Goal: Task Accomplishment & Management: Manage account settings

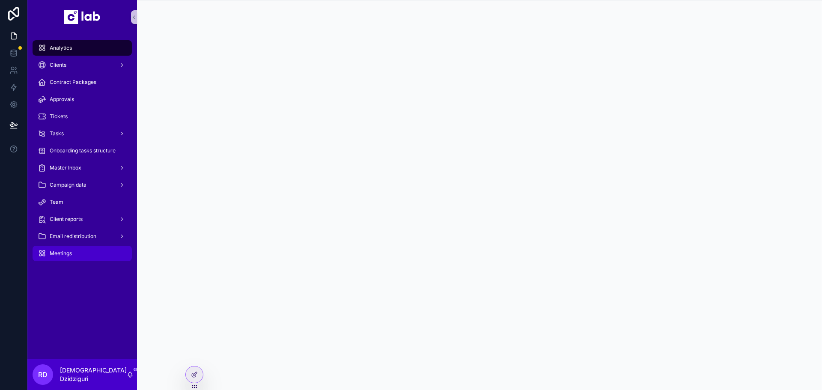
click at [68, 253] on span "Meetings" at bounding box center [61, 253] width 22 height 7
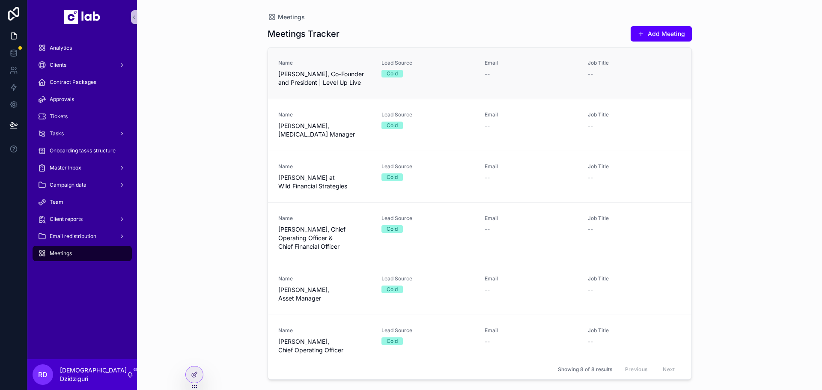
click at [375, 86] on div "Name [PERSON_NAME], Co-Founder and President | Level Up Live Lead Source Cold E…" at bounding box center [479, 72] width 403 height 27
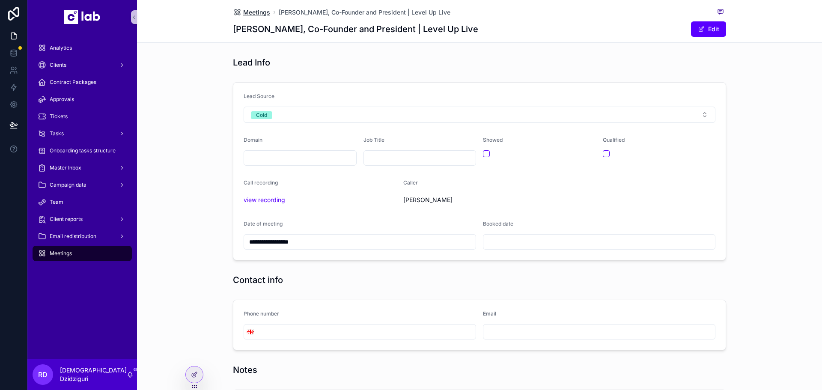
click at [244, 13] on span "Meetings" at bounding box center [256, 12] width 27 height 9
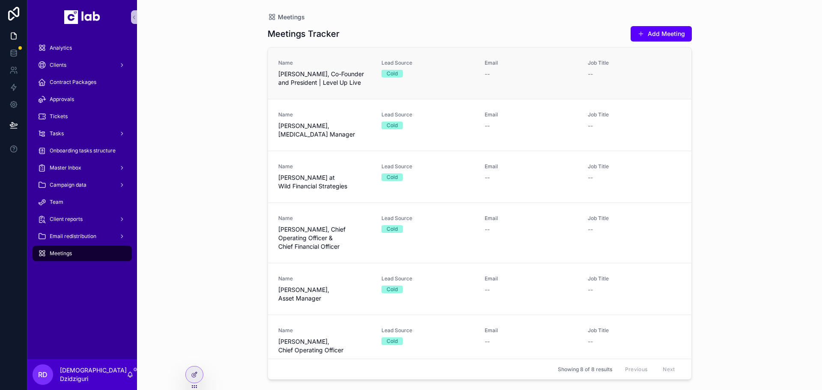
click at [391, 90] on link "Name [PERSON_NAME], Co-Founder and President | Level Up Live Lead Source Cold E…" at bounding box center [479, 72] width 423 height 51
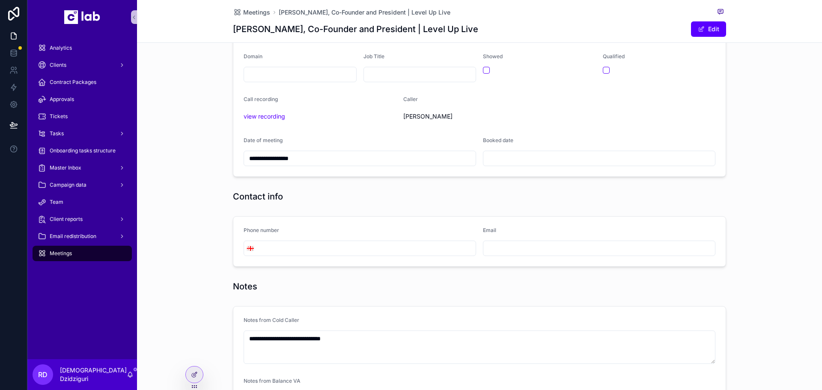
scroll to position [43, 0]
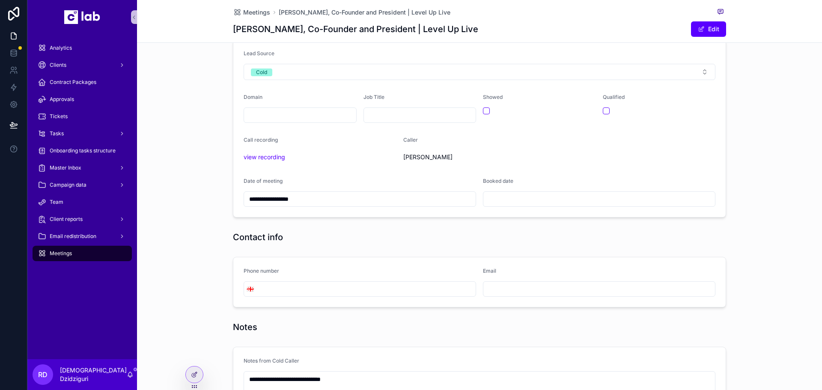
click at [512, 196] on input "scrollable content" at bounding box center [598, 199] width 231 height 12
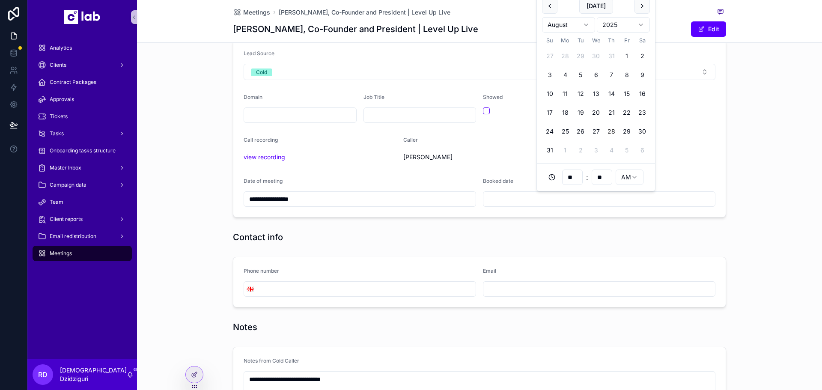
click at [286, 185] on div "Date of meeting" at bounding box center [359, 183] width 232 height 10
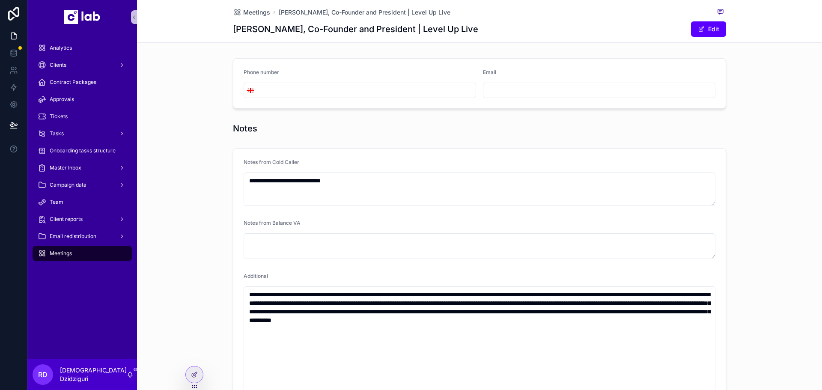
scroll to position [342, 0]
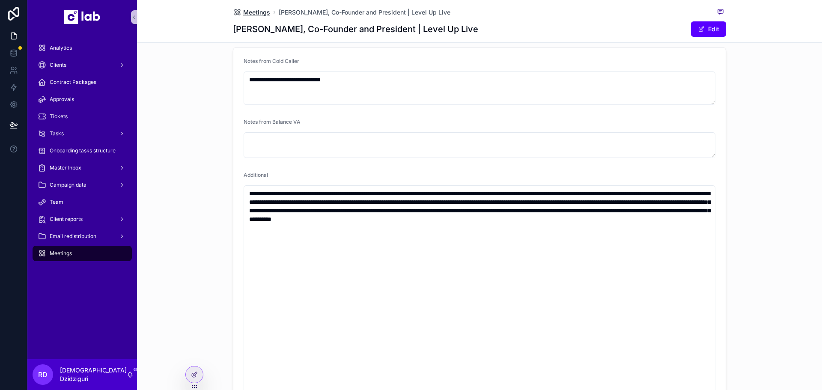
click at [259, 11] on span "Meetings" at bounding box center [256, 12] width 27 height 9
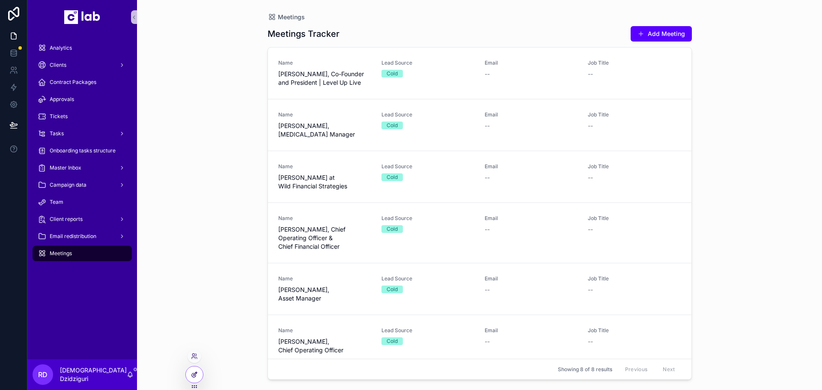
click at [190, 374] on div at bounding box center [194, 374] width 17 height 16
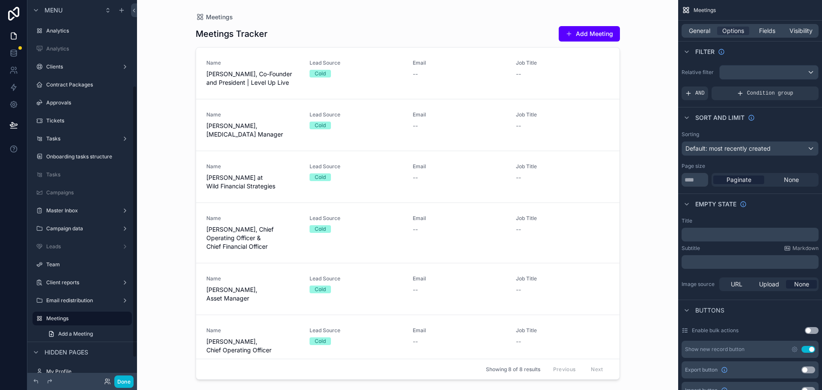
scroll to position [119, 0]
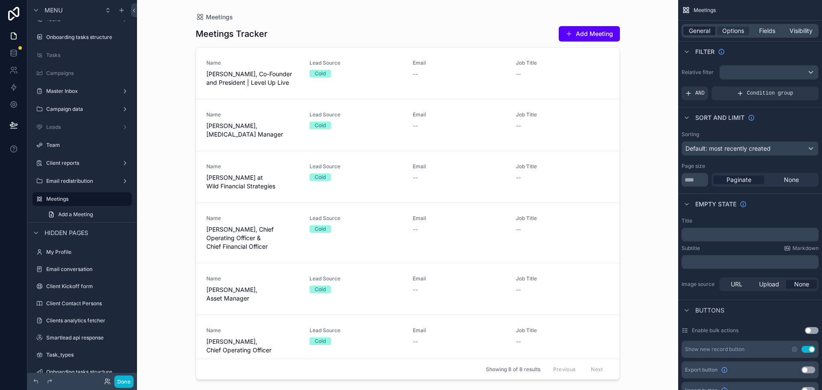
click at [695, 33] on span "General" at bounding box center [698, 31] width 21 height 9
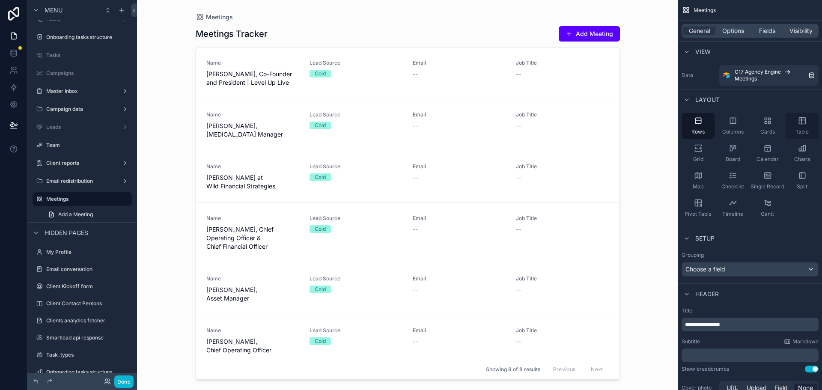
click at [792, 127] on div "Table" at bounding box center [801, 126] width 33 height 26
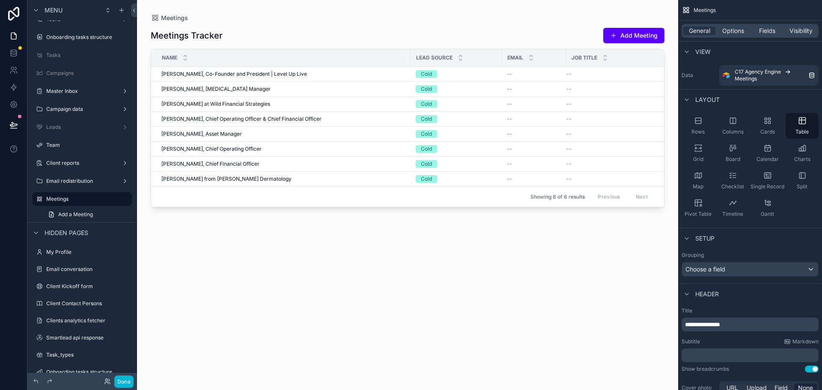
scroll to position [234, 0]
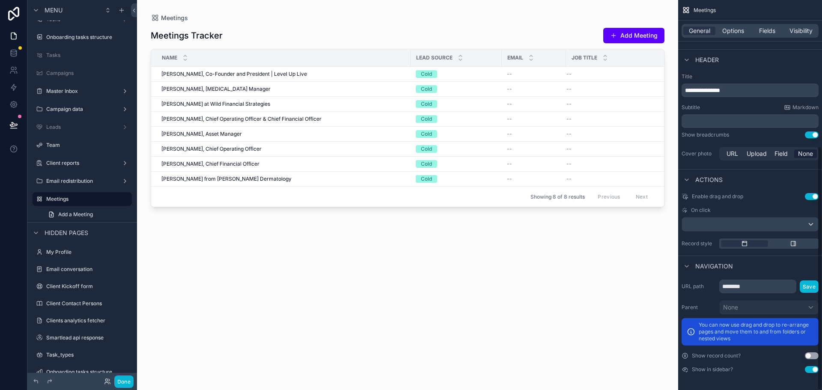
click at [725, 36] on div "General Options Fields Visibility" at bounding box center [749, 31] width 137 height 14
click at [737, 26] on div "General Options Fields Visibility" at bounding box center [749, 31] width 137 height 14
click at [736, 30] on span "Options" at bounding box center [733, 31] width 22 height 9
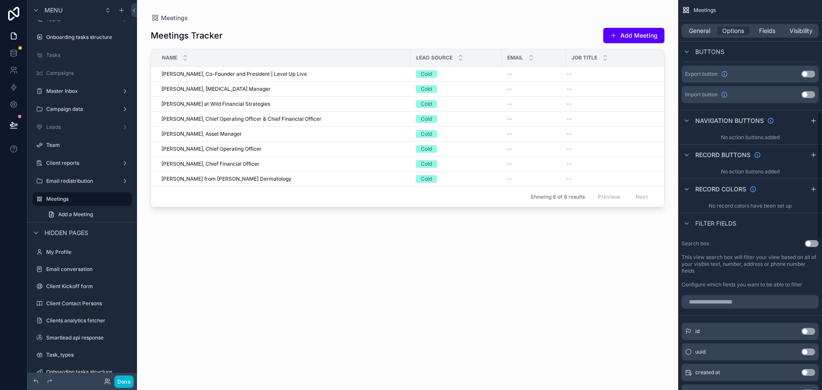
scroll to position [342, 0]
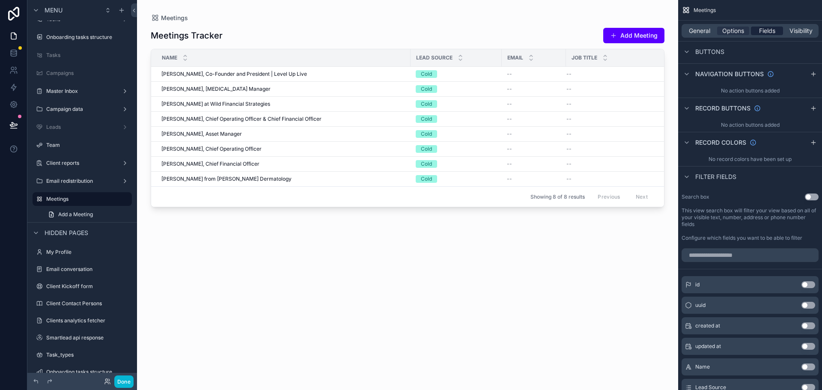
click at [757, 30] on div "Fields" at bounding box center [767, 31] width 32 height 9
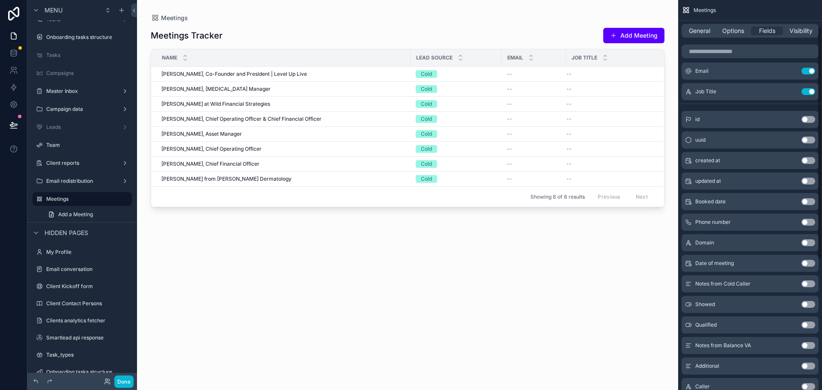
scroll to position [0, 0]
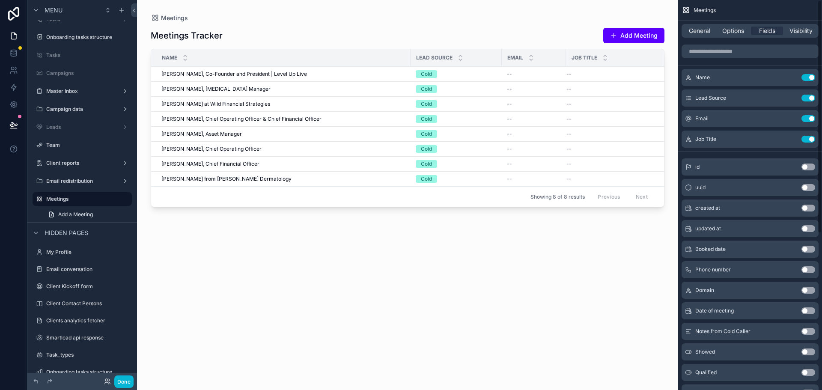
click at [810, 139] on button "Use setting" at bounding box center [808, 139] width 14 height 7
click at [807, 121] on button "Use setting" at bounding box center [808, 118] width 14 height 7
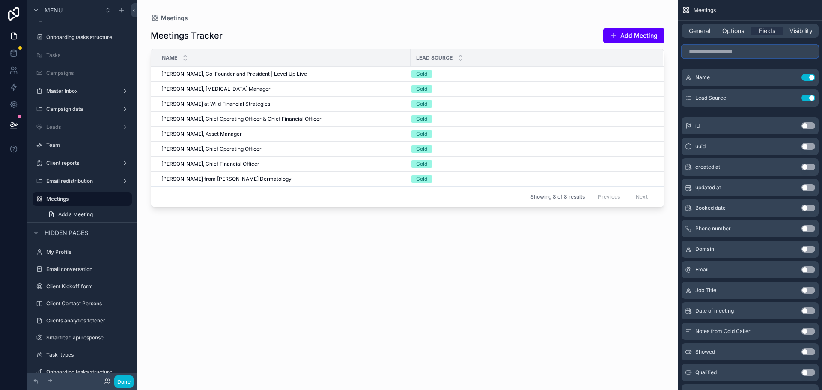
click at [720, 52] on input "scrollable content" at bounding box center [749, 52] width 137 height 14
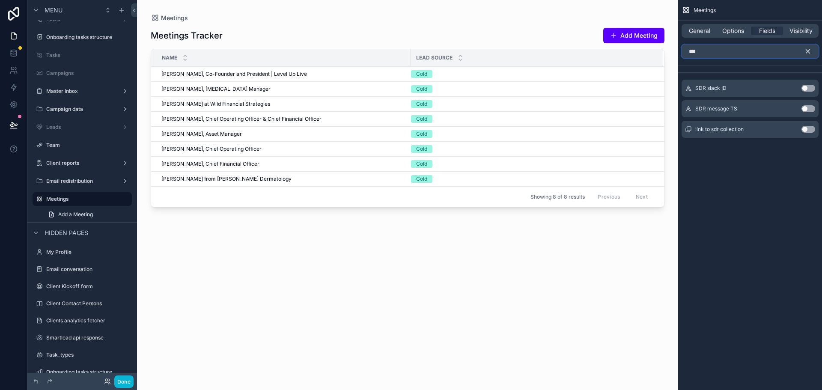
type input "***"
click at [804, 128] on button "Use setting" at bounding box center [808, 129] width 14 height 7
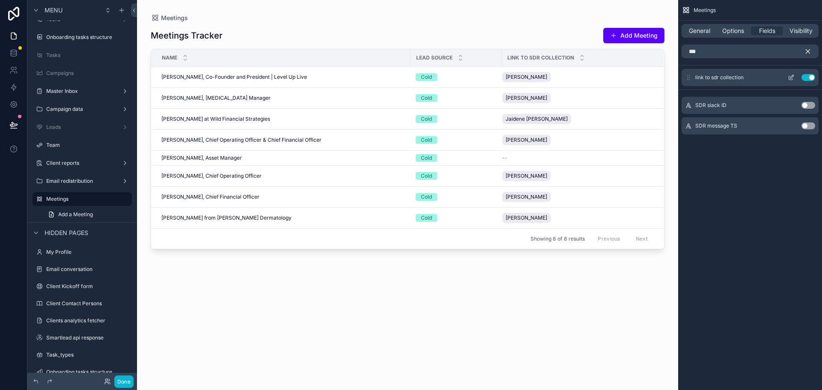
click at [792, 78] on icon "scrollable content" at bounding box center [790, 77] width 7 height 7
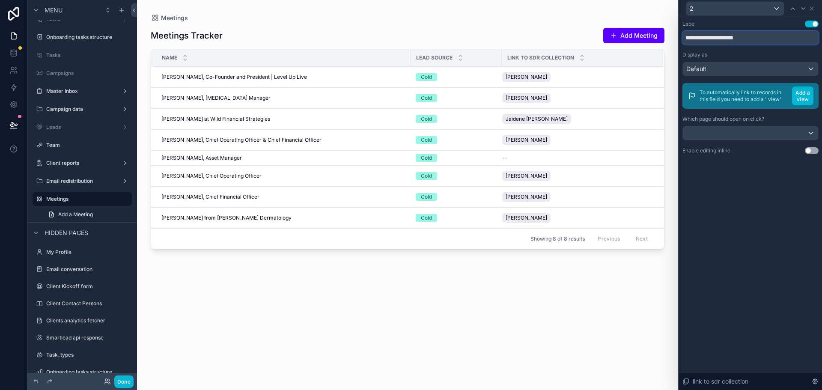
click at [761, 42] on input "**********" at bounding box center [750, 38] width 136 height 14
click at [763, 42] on input "**********" at bounding box center [750, 38] width 136 height 14
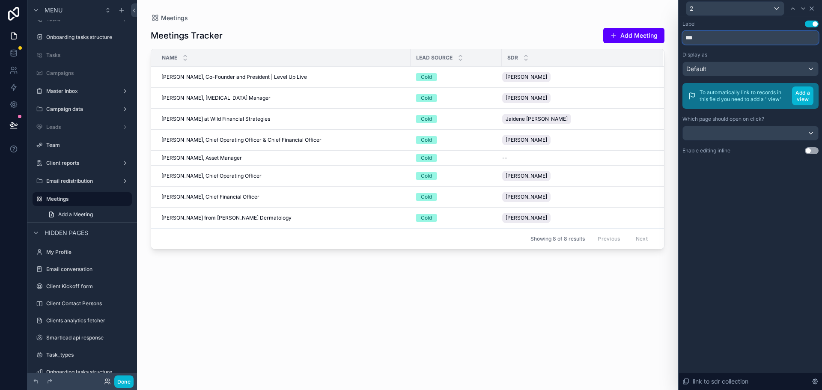
type input "***"
click at [811, 5] on icon at bounding box center [811, 8] width 7 height 7
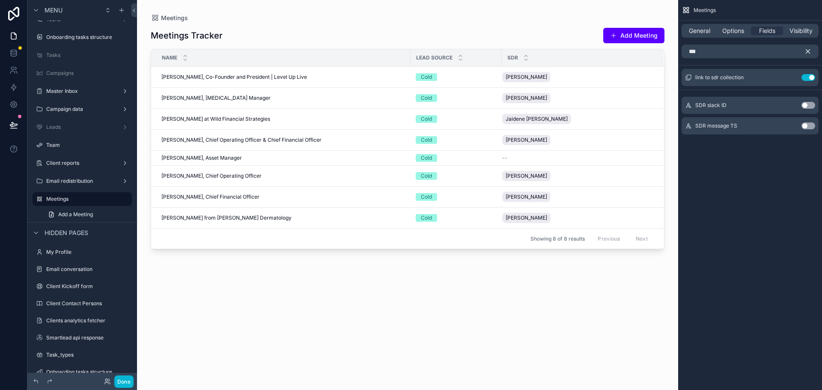
click at [809, 50] on icon "scrollable content" at bounding box center [808, 51] width 8 height 8
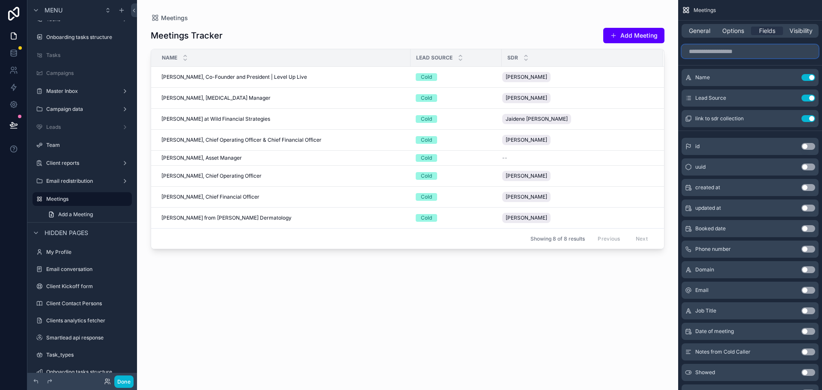
click at [729, 52] on input "scrollable content" at bounding box center [749, 52] width 137 height 14
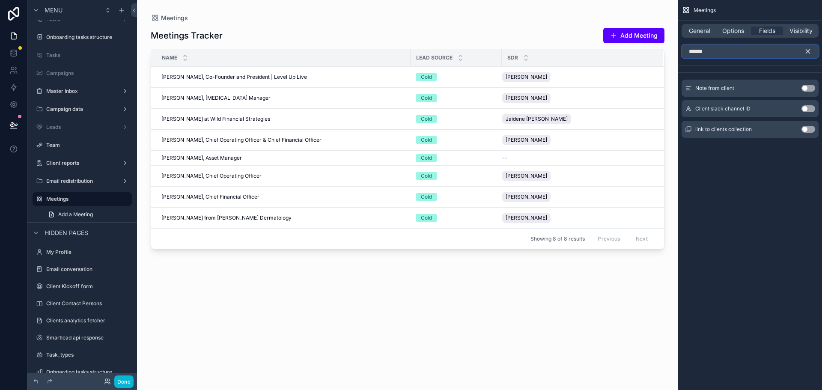
type input "******"
click at [806, 129] on button "Use setting" at bounding box center [808, 129] width 14 height 7
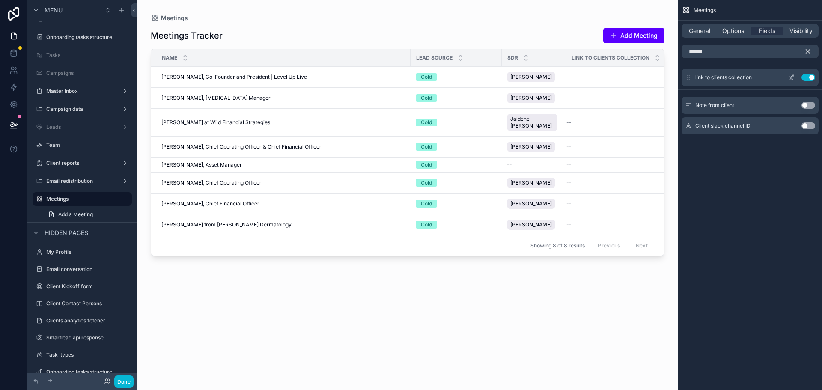
click at [789, 76] on icon "scrollable content" at bounding box center [791, 78] width 4 height 4
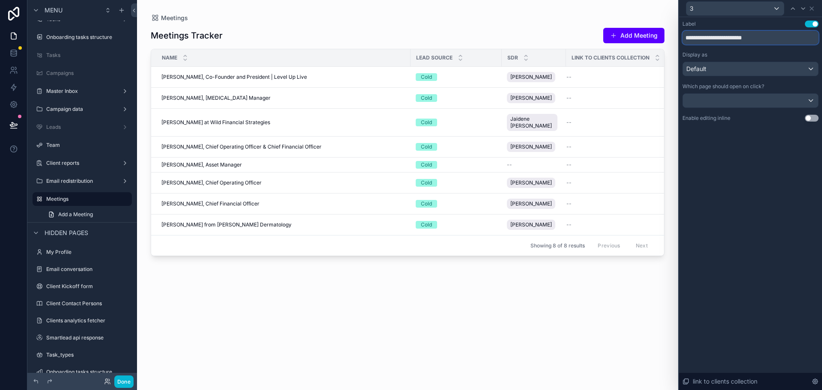
click at [725, 41] on input "**********" at bounding box center [750, 38] width 136 height 14
type input "******"
click at [754, 139] on div "Label Use setting ****** Display as Default Which page should open on click? En…" at bounding box center [750, 79] width 143 height 125
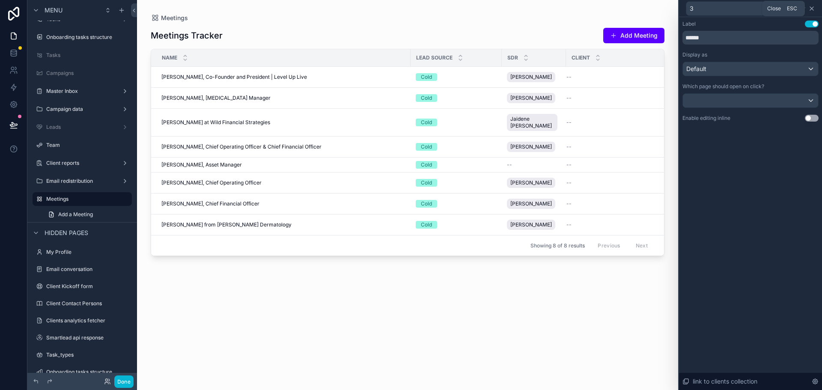
click at [811, 7] on icon at bounding box center [811, 8] width 7 height 7
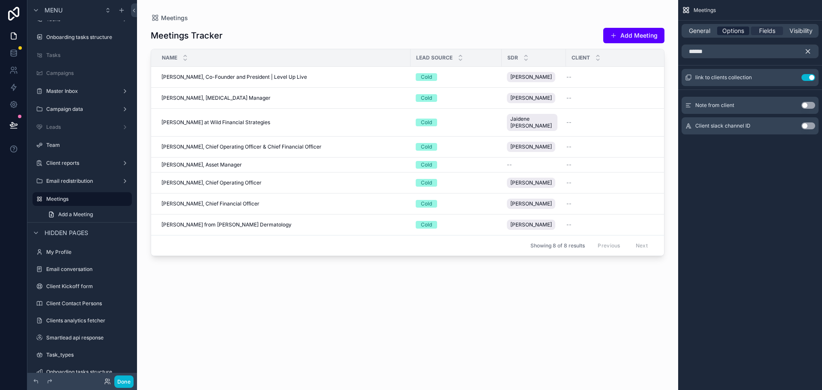
click at [742, 27] on span "Options" at bounding box center [733, 31] width 22 height 9
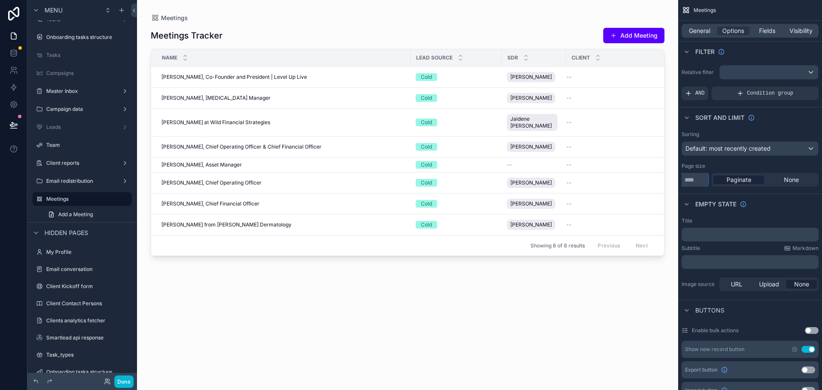
drag, startPoint x: 696, startPoint y: 178, endPoint x: 661, endPoint y: 170, distance: 36.1
click at [665, 170] on div "Analytics Analytics Clients Contract Packages Approvals Tickets Tasks Onboardin…" at bounding box center [479, 195] width 685 height 390
click at [783, 203] on div "Empty state" at bounding box center [750, 203] width 144 height 21
click at [699, 183] on input "**" at bounding box center [694, 180] width 27 height 14
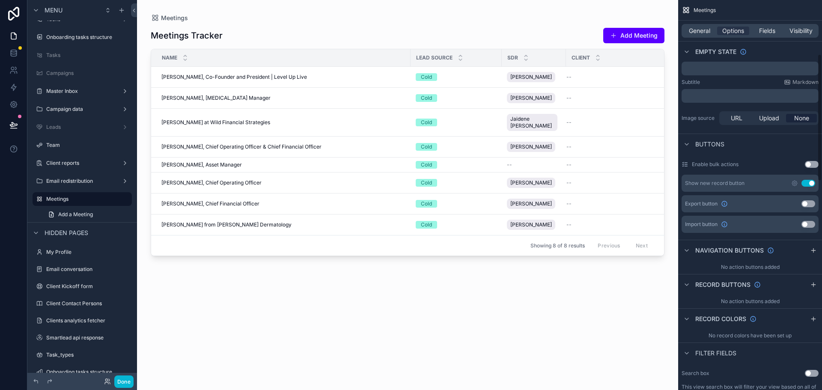
scroll to position [257, 0]
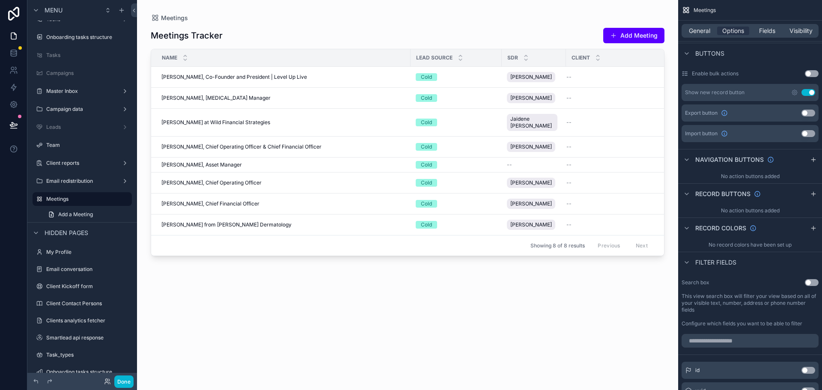
type input "***"
click at [810, 282] on button "Use setting" at bounding box center [811, 282] width 14 height 7
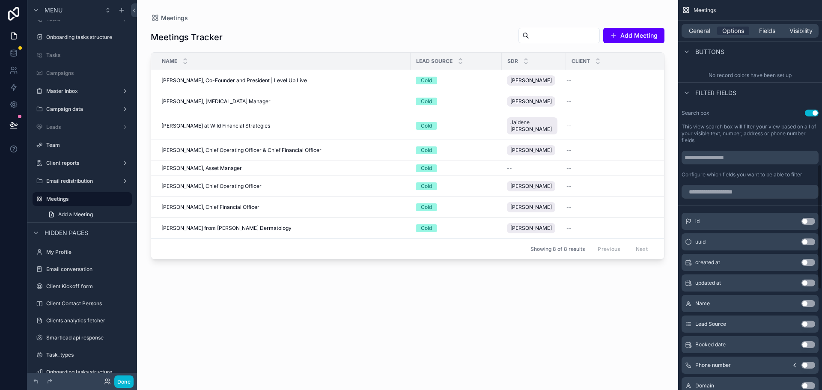
scroll to position [513, 0]
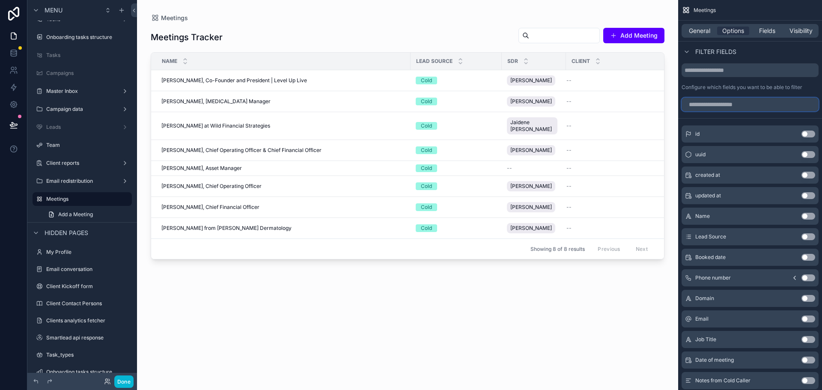
click at [715, 107] on input "scrollable content" at bounding box center [749, 105] width 137 height 14
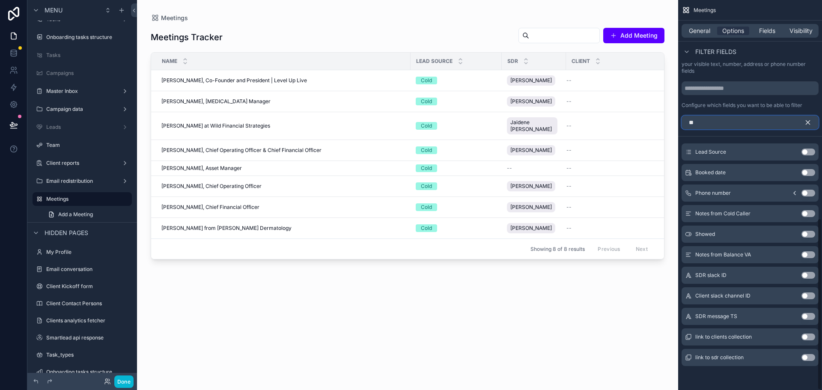
scroll to position [331, 0]
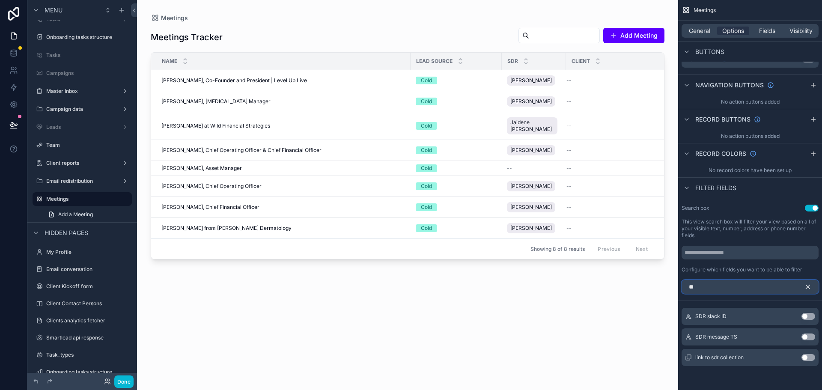
type input "**"
click at [807, 359] on button "Use setting" at bounding box center [808, 357] width 14 height 7
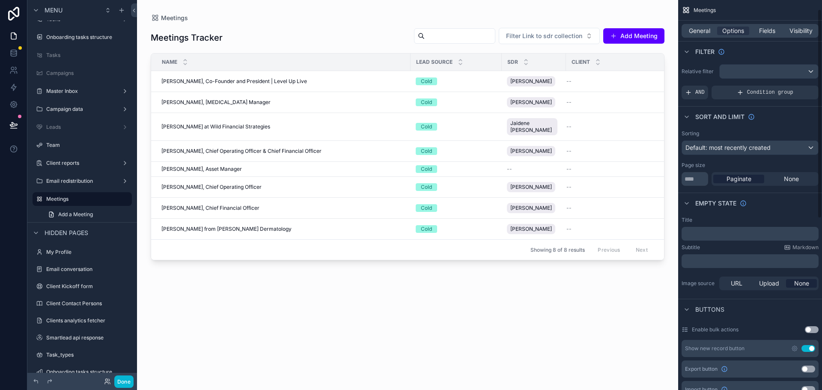
scroll to position [0, 0]
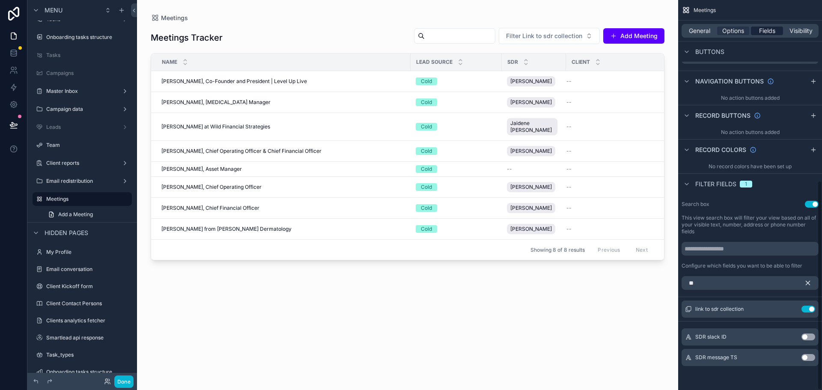
click at [766, 32] on span "Fields" at bounding box center [767, 31] width 16 height 9
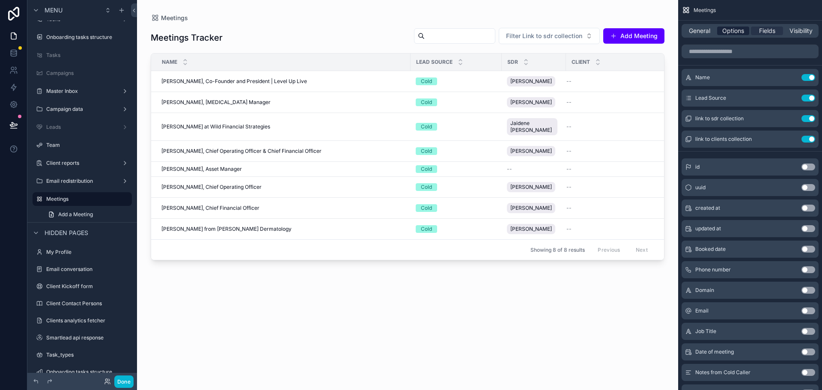
click at [740, 28] on span "Options" at bounding box center [733, 31] width 22 height 9
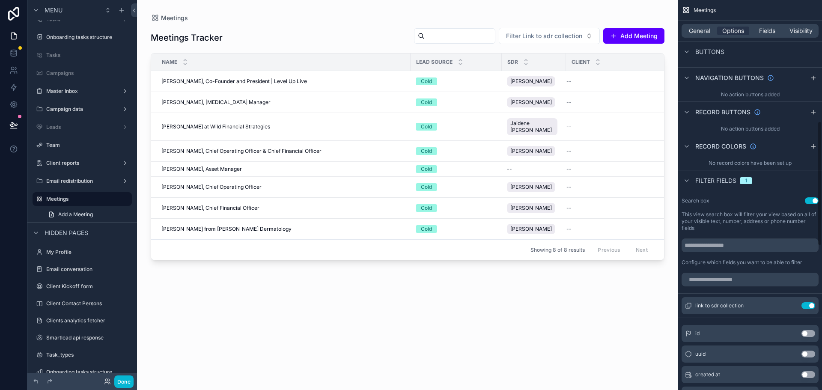
scroll to position [385, 0]
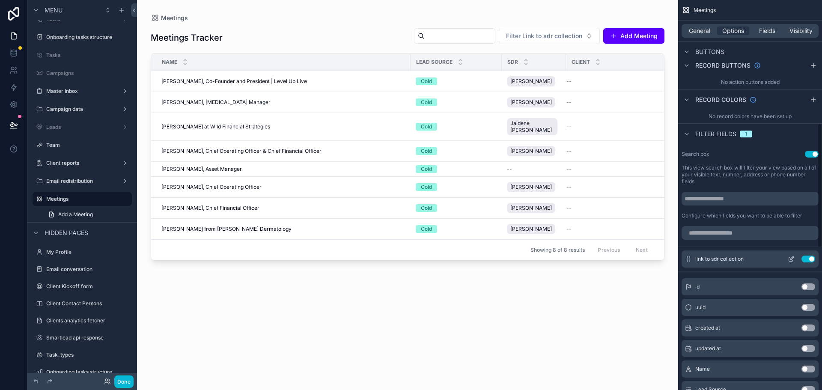
click at [793, 259] on icon "scrollable content" at bounding box center [790, 258] width 7 height 7
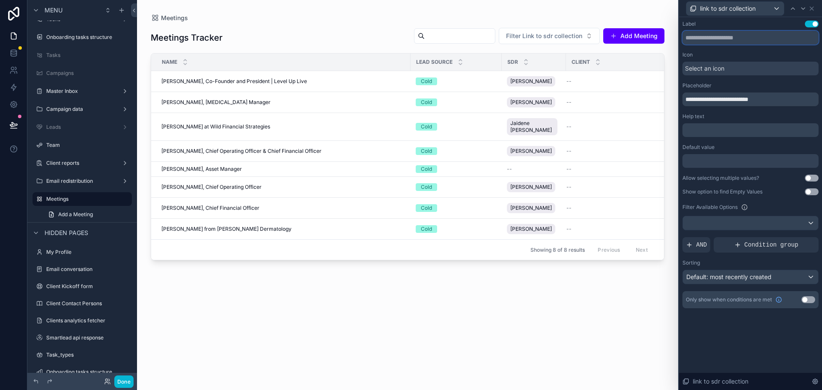
click at [724, 36] on input "text" at bounding box center [750, 38] width 136 height 14
click at [724, 35] on input "text" at bounding box center [750, 38] width 136 height 14
type input "***"
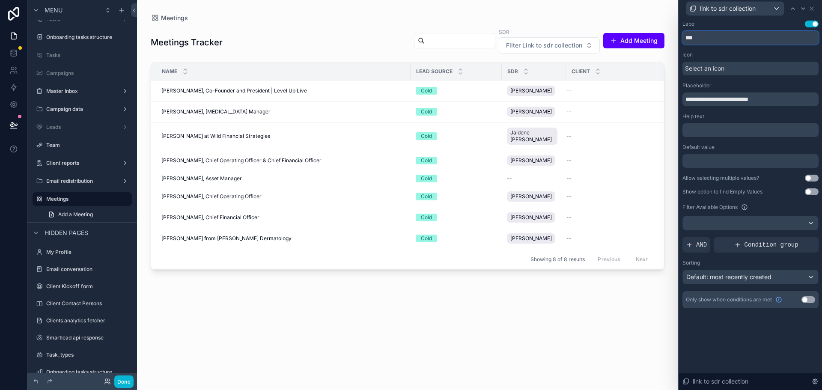
click at [724, 35] on input "***" at bounding box center [750, 38] width 136 height 14
type input "*"
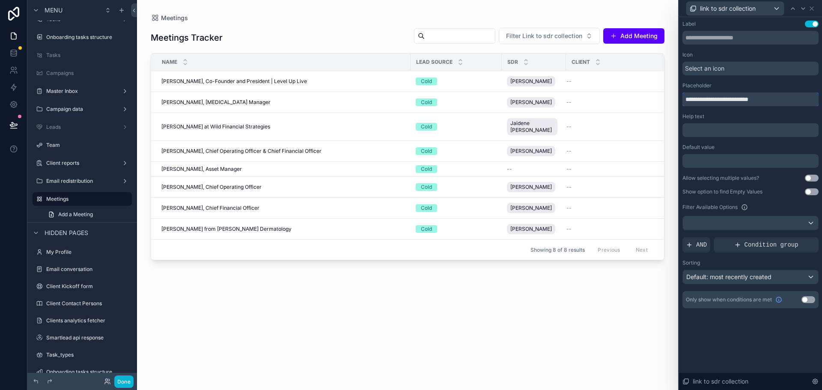
click at [700, 105] on input "**********" at bounding box center [750, 99] width 136 height 14
type input "***"
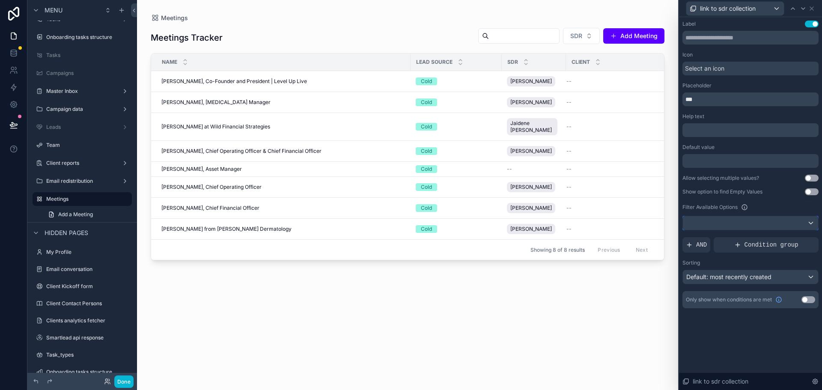
click at [725, 221] on div at bounding box center [750, 223] width 135 height 14
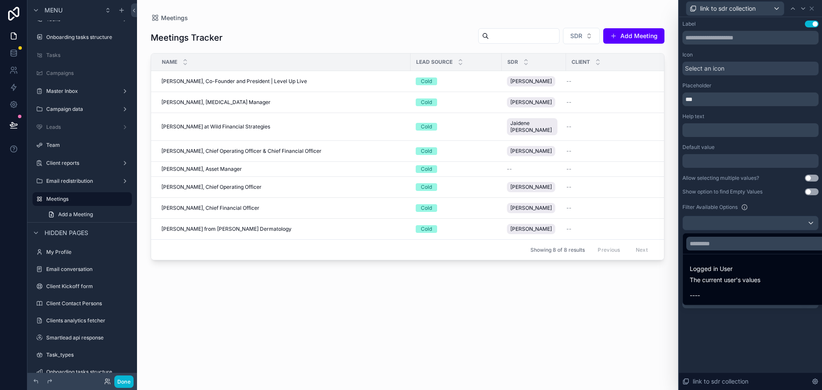
click at [718, 227] on div at bounding box center [750, 195] width 143 height 390
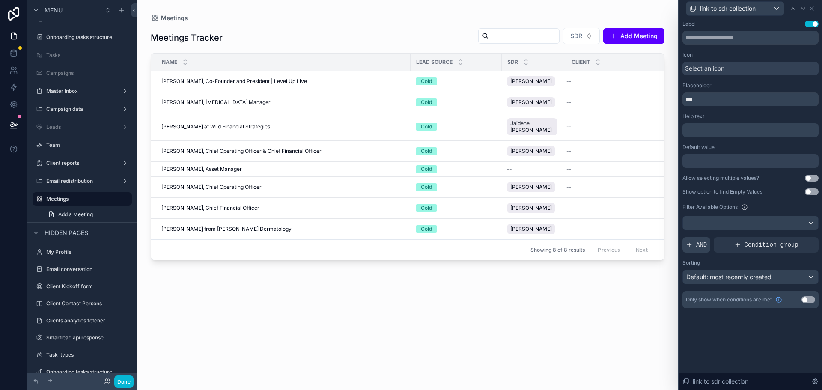
click at [692, 247] on div "AND" at bounding box center [696, 244] width 28 height 15
click at [793, 239] on div at bounding box center [797, 238] width 12 height 12
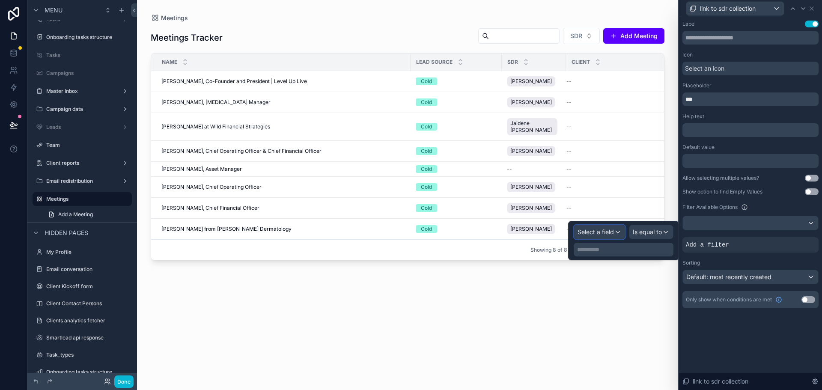
click at [599, 233] on span "Select a field" at bounding box center [595, 231] width 36 height 7
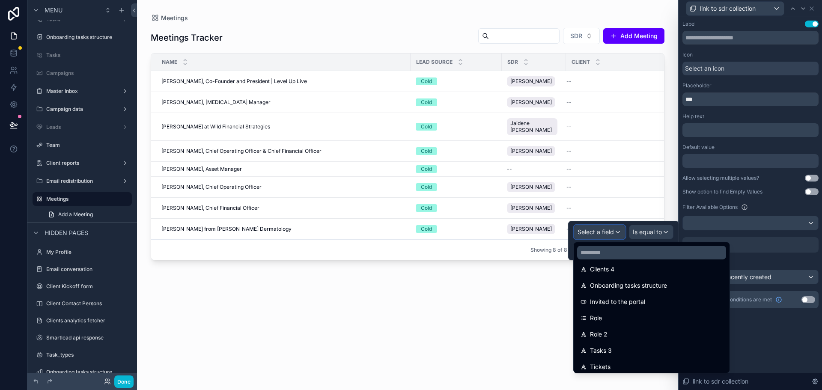
scroll to position [214, 0]
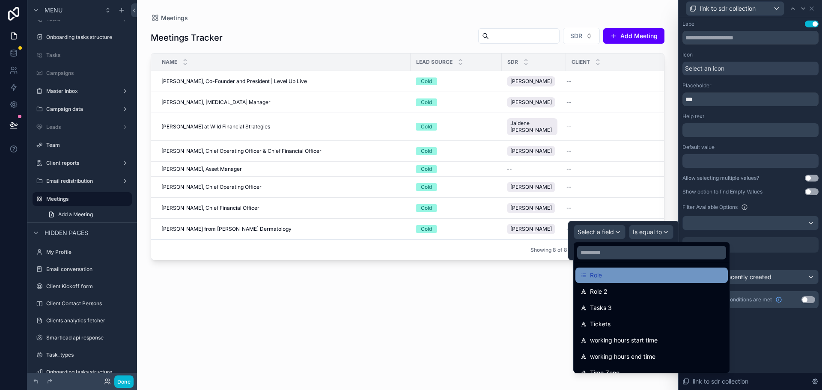
click at [624, 277] on div "Role" at bounding box center [651, 275] width 142 height 10
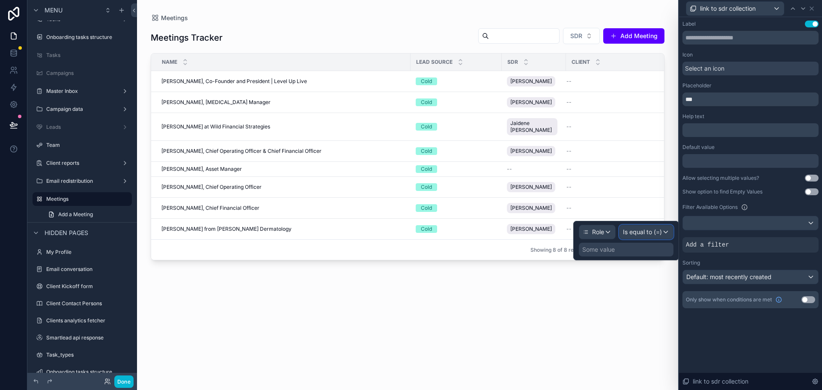
click at [642, 238] on div "Is equal to (=)" at bounding box center [645, 232] width 53 height 14
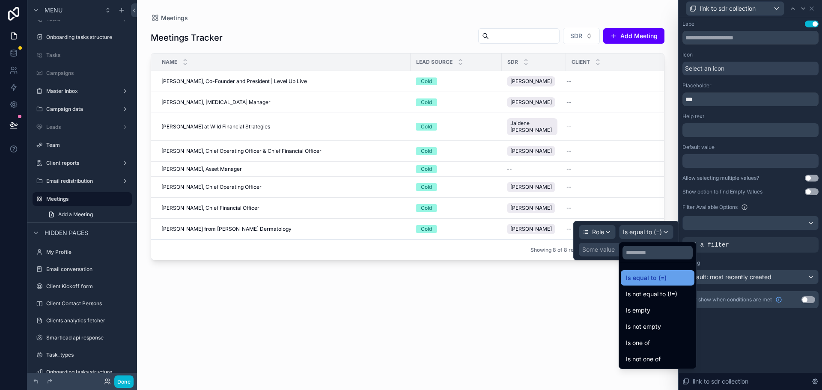
click at [649, 272] on div "Is equal to (=)" at bounding box center [657, 277] width 74 height 15
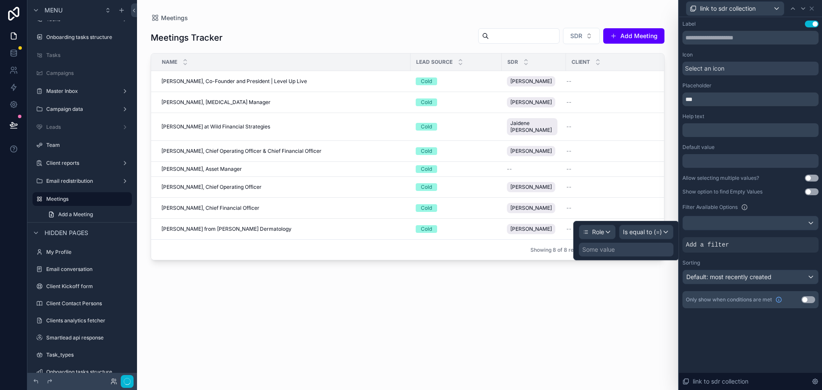
click at [611, 252] on div "Some value" at bounding box center [598, 249] width 33 height 9
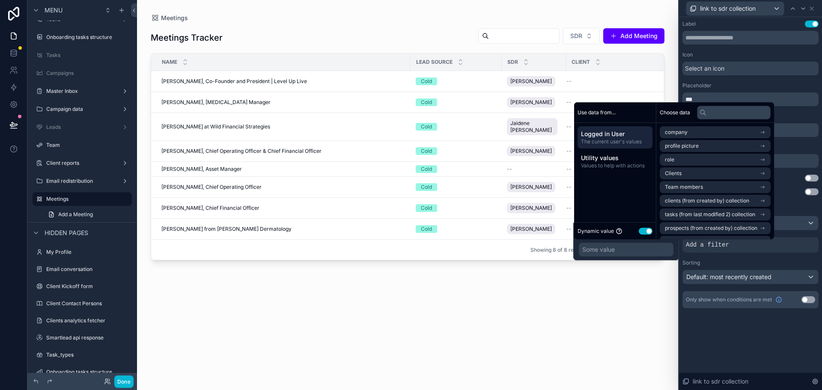
click at [647, 231] on button "Use setting" at bounding box center [645, 231] width 14 height 7
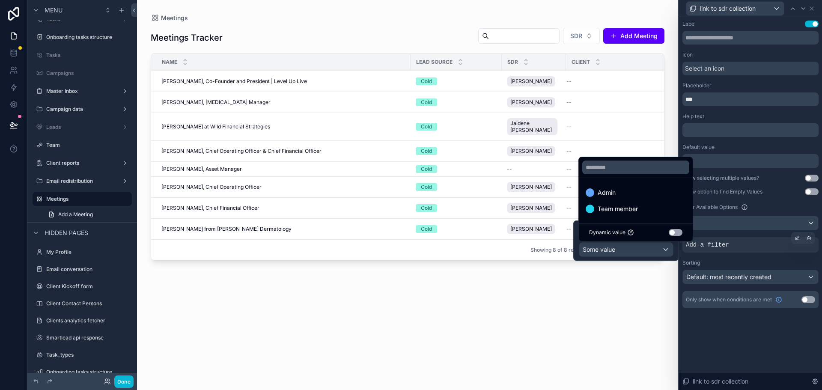
click at [735, 245] on div "Add a filter" at bounding box center [750, 244] width 136 height 15
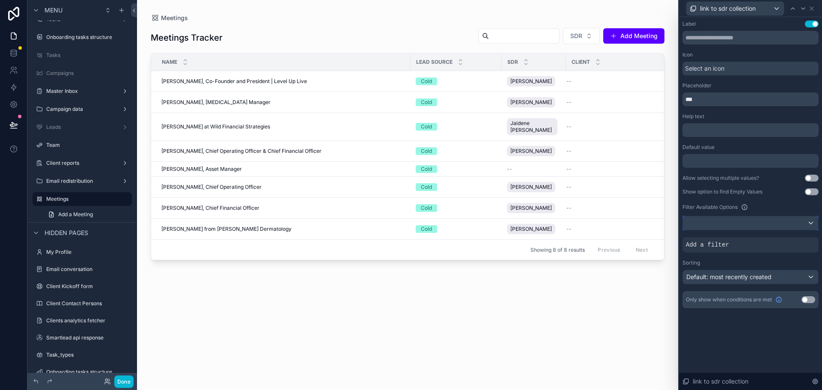
click at [801, 223] on div at bounding box center [750, 223] width 135 height 14
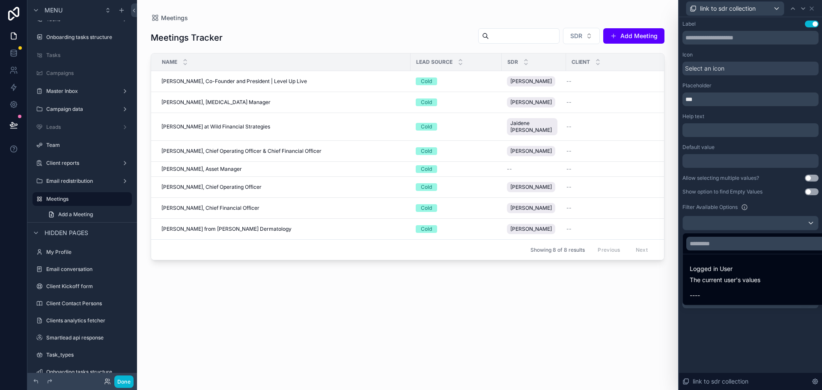
click at [801, 223] on div at bounding box center [750, 195] width 143 height 390
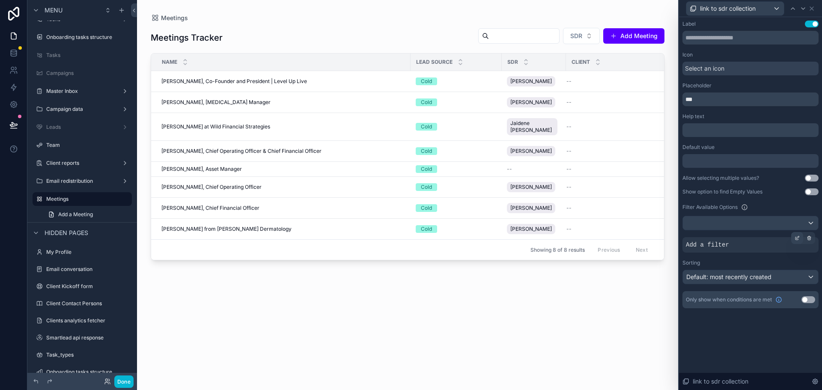
click at [795, 234] on div at bounding box center [797, 238] width 12 height 12
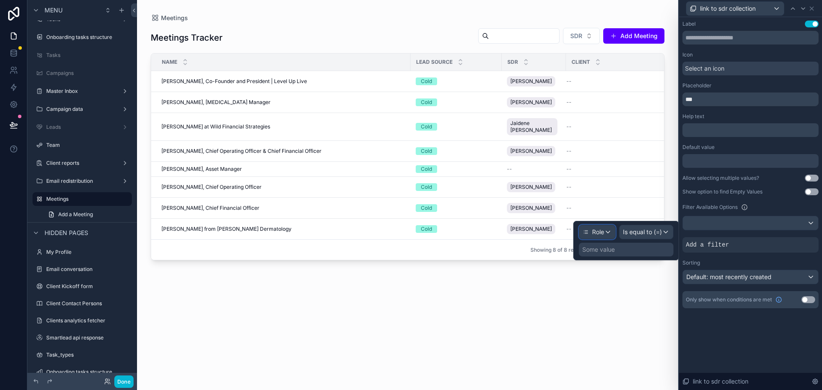
click at [593, 236] on div "Role" at bounding box center [597, 232] width 36 height 14
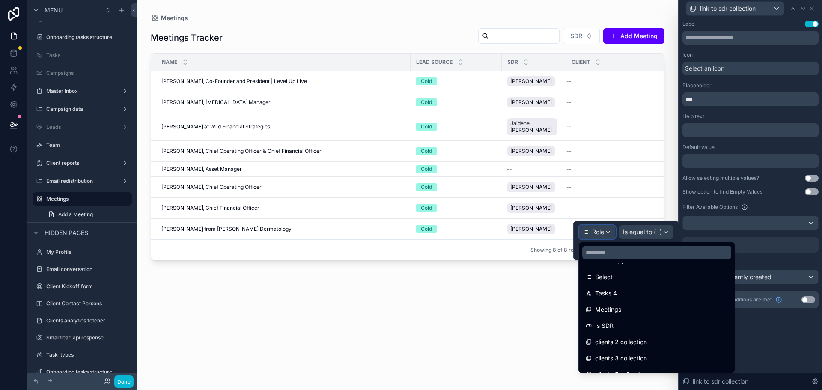
scroll to position [385, 0]
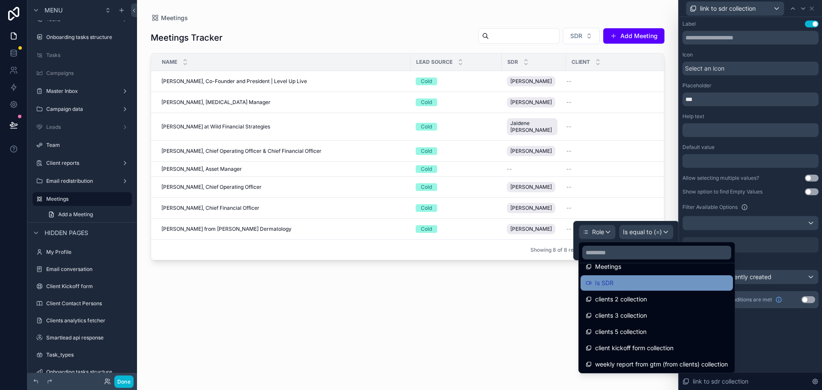
click at [611, 288] on div "Is SDR" at bounding box center [656, 282] width 152 height 15
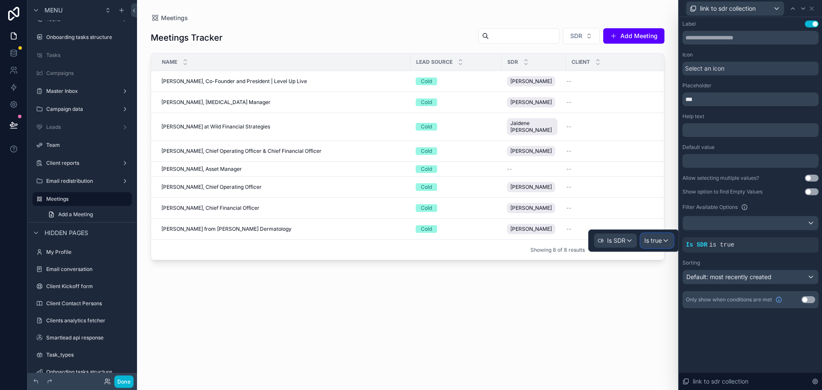
click at [658, 243] on span "Is true" at bounding box center [653, 240] width 18 height 9
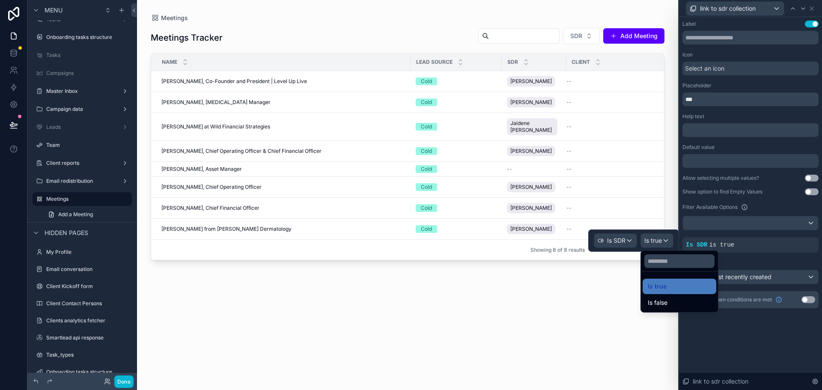
click at [664, 243] on div at bounding box center [633, 240] width 91 height 22
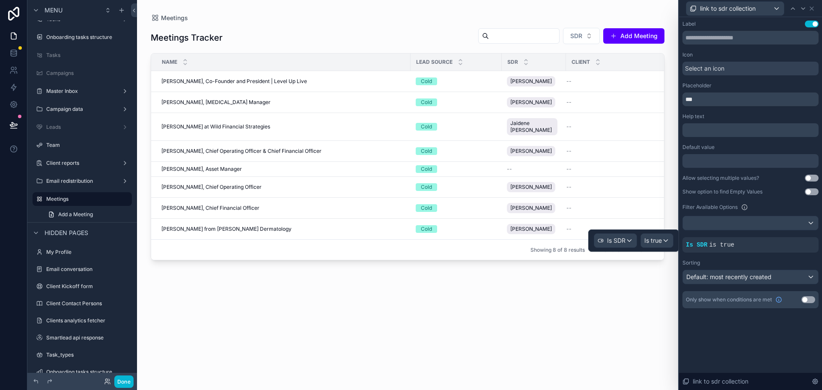
click at [759, 331] on div "Label Use setting Icon Select an icon Placeholder *** Help text ﻿ Default value…" at bounding box center [750, 203] width 143 height 373
click at [581, 30] on div "scrollable content" at bounding box center [407, 190] width 541 height 380
click at [587, 38] on button "SDR" at bounding box center [581, 36] width 37 height 16
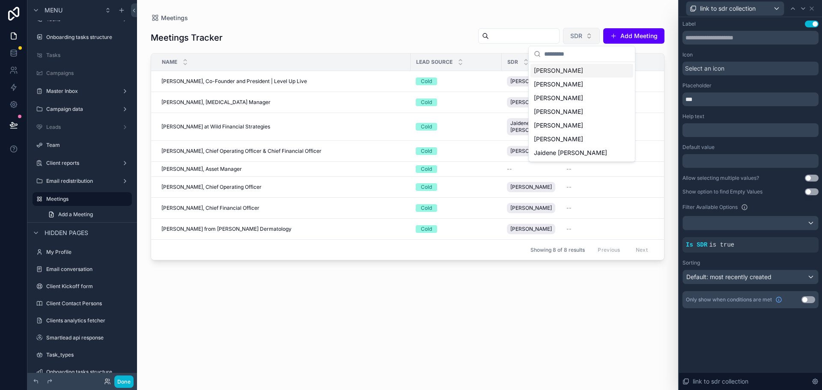
click at [587, 38] on button "SDR" at bounding box center [581, 36] width 37 height 16
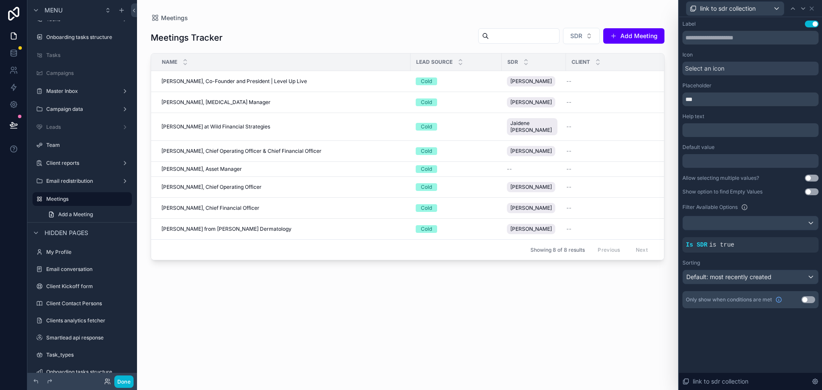
click at [808, 12] on div "link to sdr collection" at bounding box center [750, 8] width 136 height 17
click at [810, 9] on icon at bounding box center [811, 8] width 3 height 3
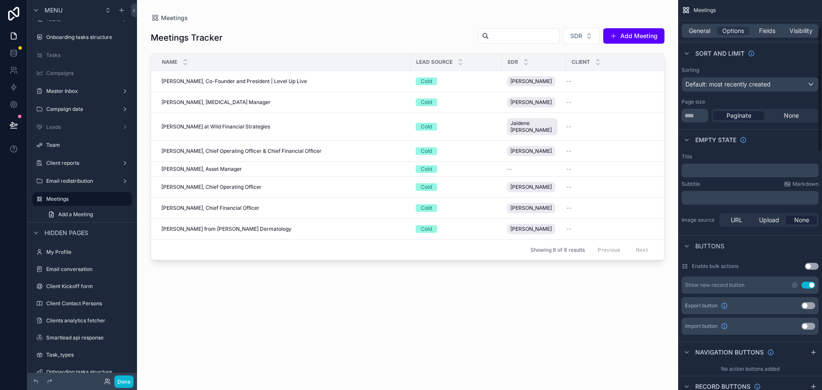
scroll to position [86, 0]
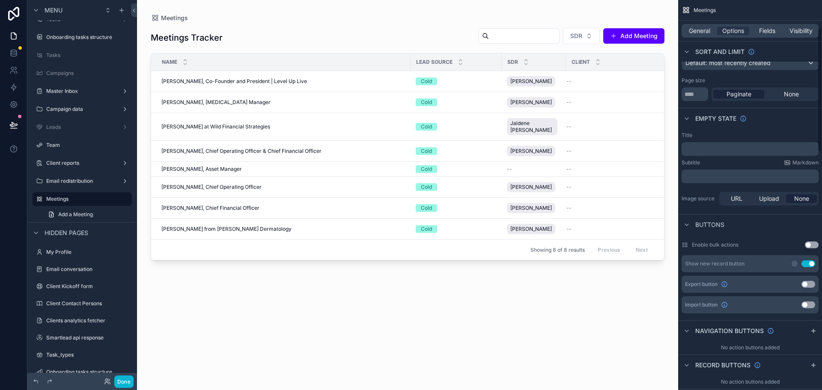
click at [808, 283] on button "Use setting" at bounding box center [808, 284] width 14 height 7
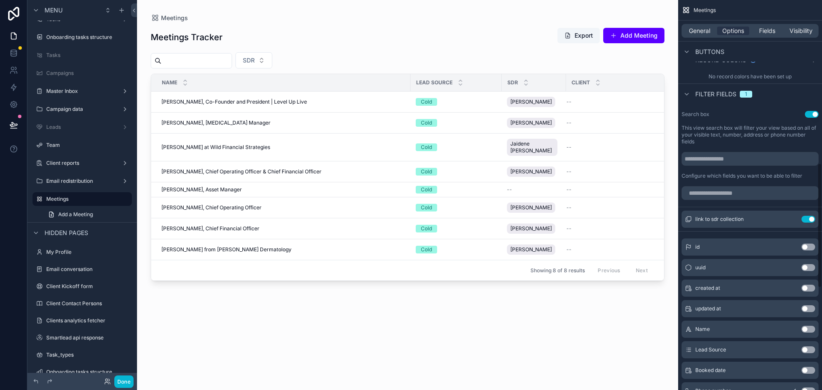
scroll to position [513, 0]
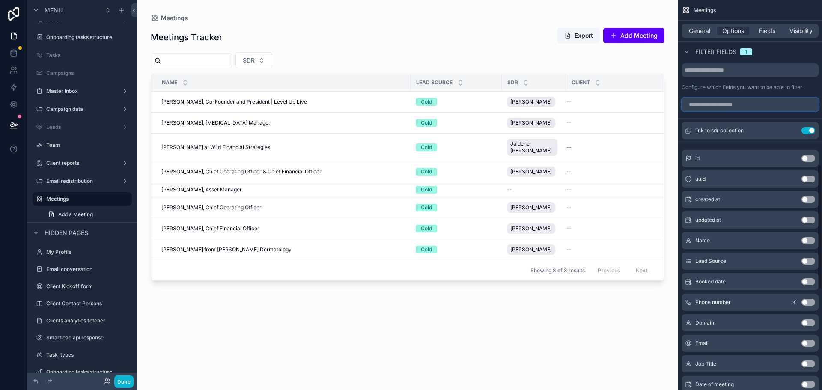
click at [722, 108] on input "scrollable content" at bounding box center [749, 105] width 137 height 14
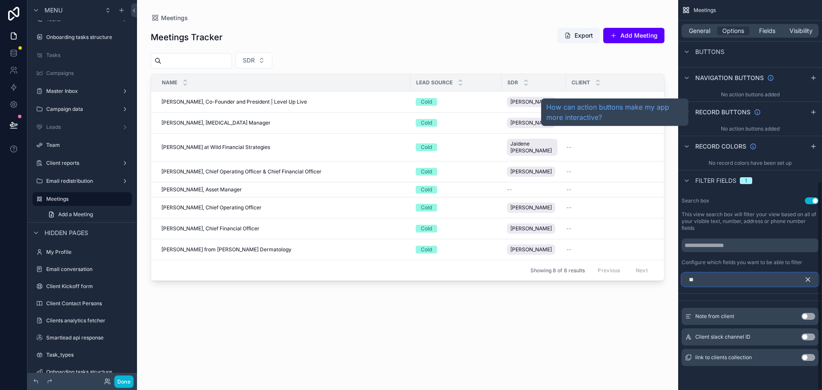
scroll to position [338, 0]
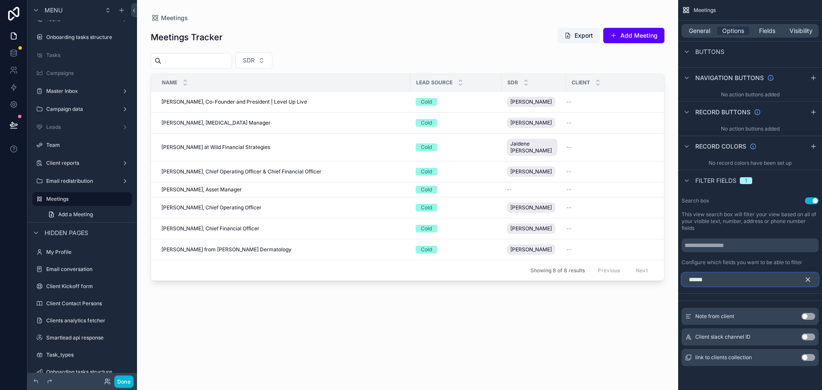
type input "******"
click at [810, 357] on button "Use setting" at bounding box center [808, 357] width 14 height 7
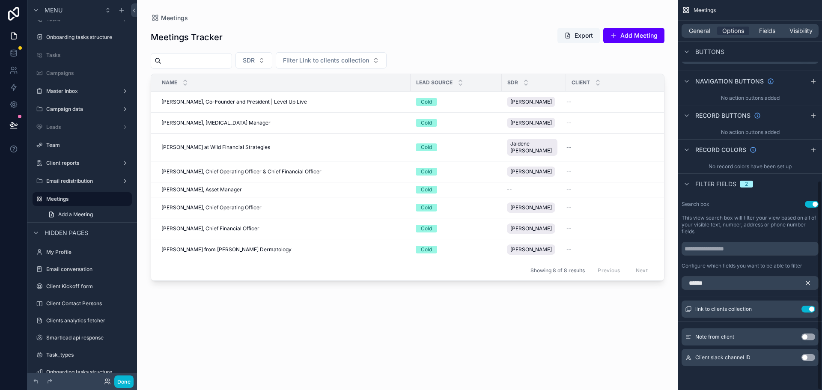
scroll to position [335, 0]
click at [794, 312] on div "link to clients collection Use setting" at bounding box center [749, 308] width 137 height 17
click at [791, 310] on icon "scrollable content" at bounding box center [790, 309] width 7 height 7
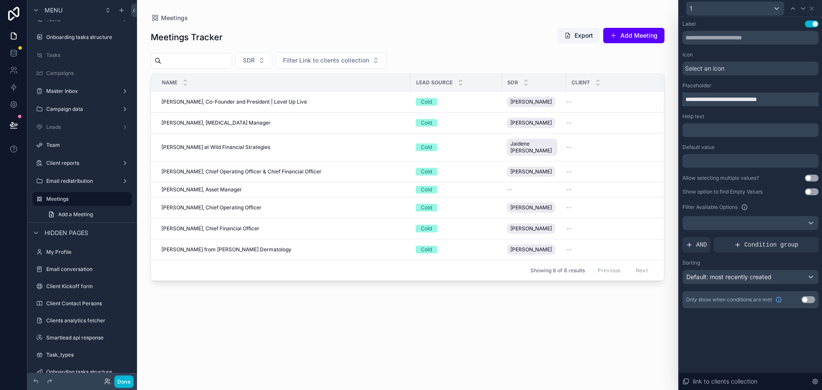
click at [718, 95] on input "**********" at bounding box center [750, 99] width 136 height 14
type input "******"
click at [317, 59] on button "Client" at bounding box center [297, 60] width 42 height 16
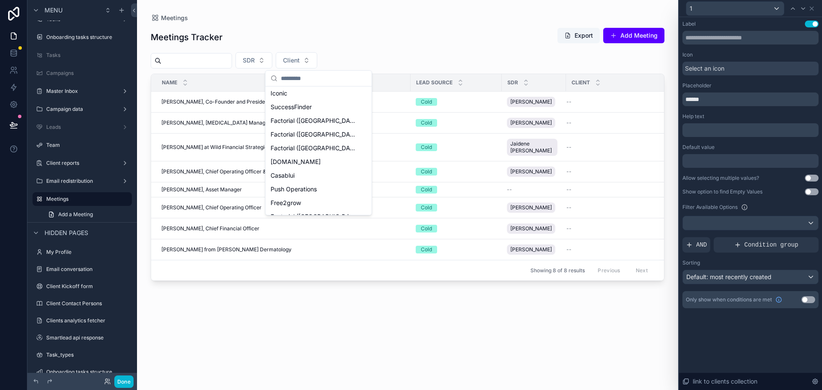
scroll to position [505, 0]
click at [418, 9] on div "Meetings Meetings Tracker Export Add Meeting SDR Client Name Lead Source SDR Cl…" at bounding box center [407, 190] width 541 height 380
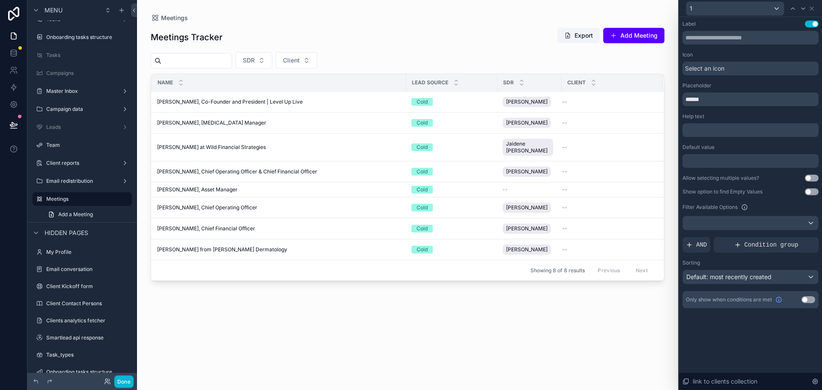
scroll to position [0, 0]
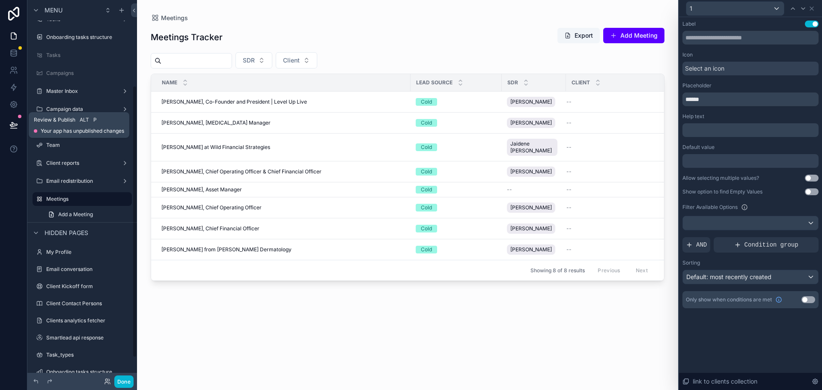
click at [11, 131] on button at bounding box center [13, 125] width 19 height 24
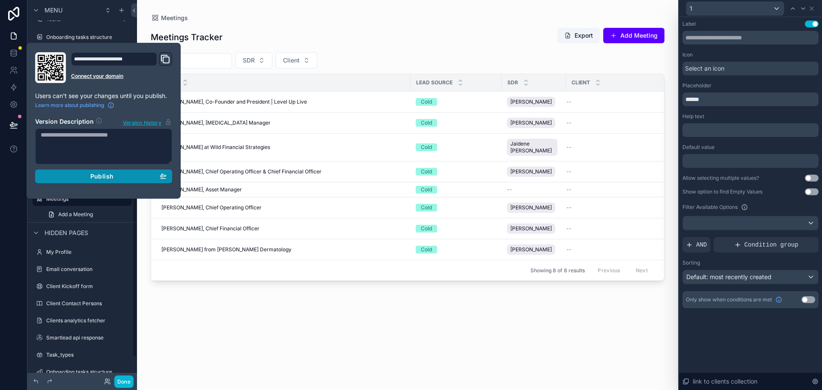
click at [107, 175] on span "Publish" at bounding box center [101, 176] width 23 height 8
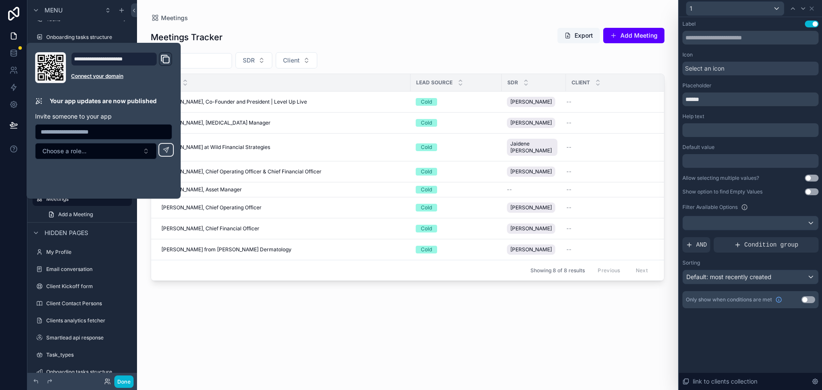
click at [403, 323] on div "Meetings Tracker Export Add Meeting SDR Client Name Lead Source SDR Client [PER…" at bounding box center [407, 200] width 513 height 357
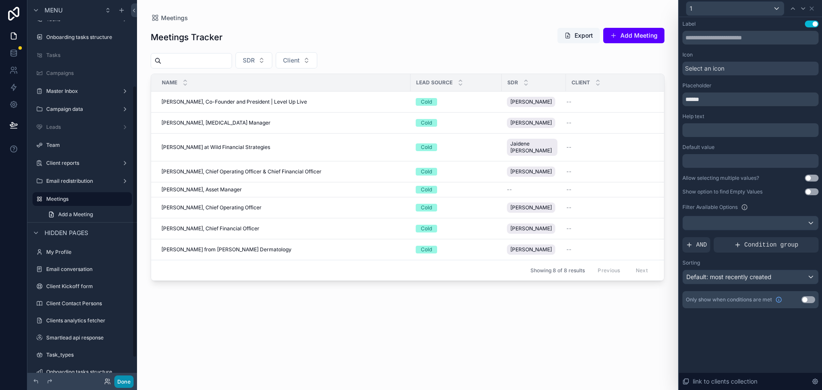
click at [120, 381] on button "Done" at bounding box center [123, 381] width 19 height 12
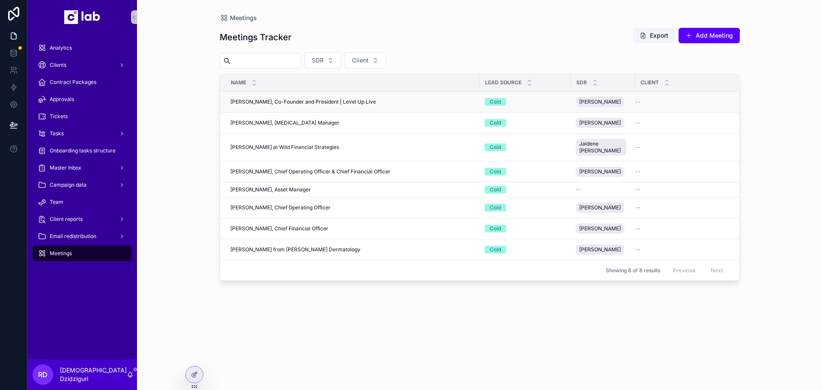
click at [340, 108] on td "[PERSON_NAME], Co-Founder and President | Level Up Live [PERSON_NAME], Co-Found…" at bounding box center [349, 102] width 259 height 21
click at [339, 103] on span "[PERSON_NAME], Co-Founder and President | Level Up Live" at bounding box center [302, 101] width 145 height 7
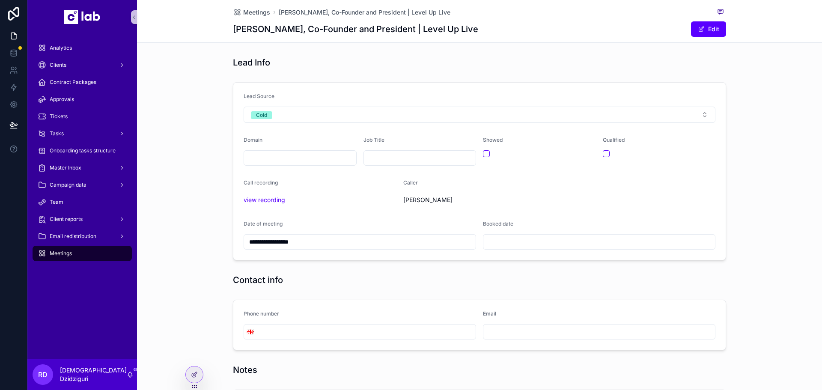
click at [274, 123] on form "**********" at bounding box center [479, 171] width 492 height 177
click at [277, 117] on button "Cold" at bounding box center [479, 115] width 472 height 16
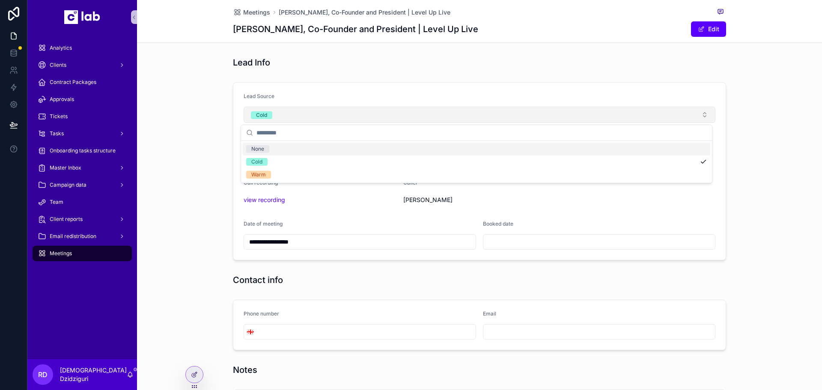
click at [282, 115] on button "Cold" at bounding box center [479, 115] width 472 height 16
click at [175, 125] on div "**********" at bounding box center [479, 171] width 685 height 185
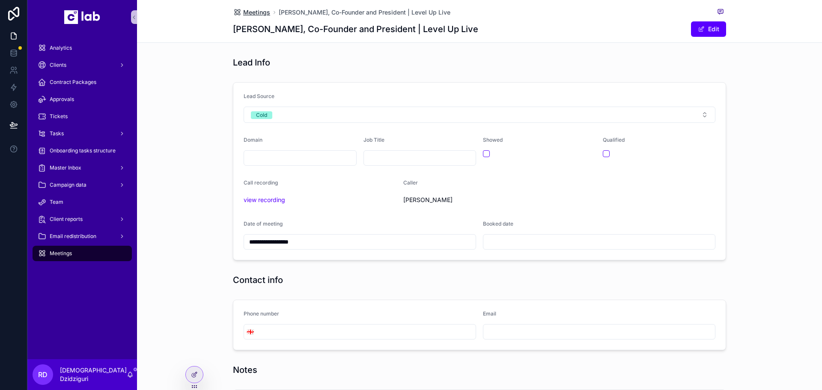
click at [260, 8] on span "Meetings" at bounding box center [256, 12] width 27 height 9
click at [196, 377] on icon at bounding box center [194, 374] width 7 height 7
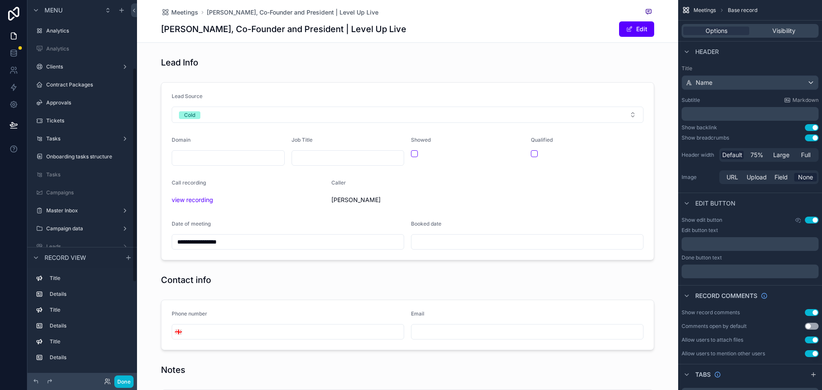
scroll to position [119, 0]
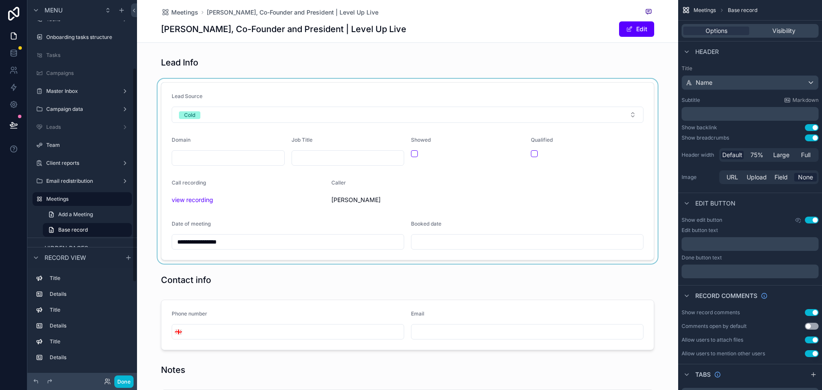
click at [250, 240] on div "scrollable content" at bounding box center [407, 171] width 541 height 185
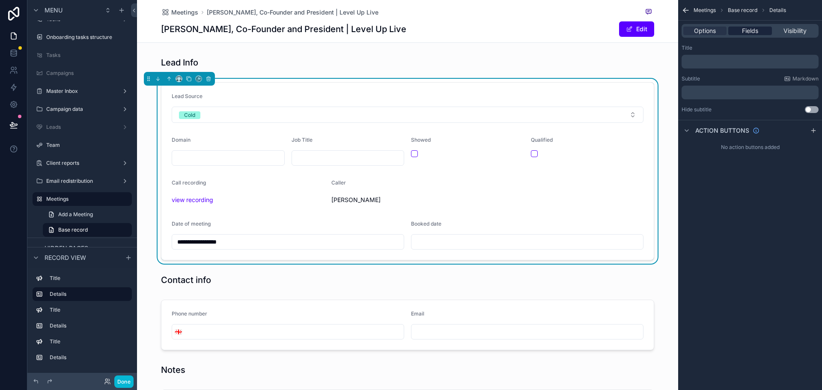
click at [753, 34] on span "Fields" at bounding box center [750, 31] width 16 height 9
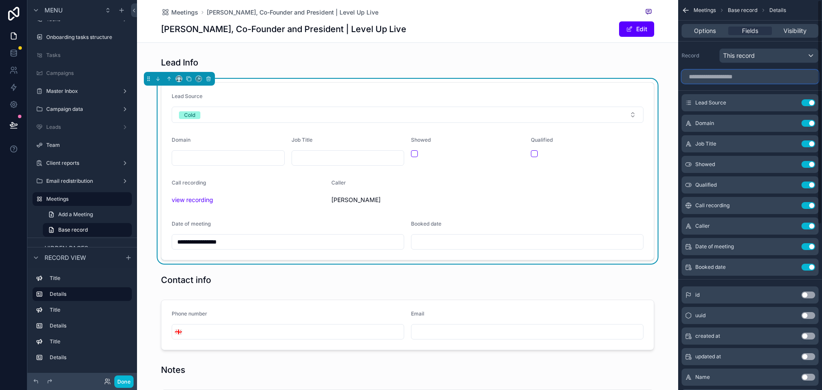
click at [751, 81] on input "scrollable content" at bounding box center [749, 77] width 137 height 14
click at [789, 249] on icon "scrollable content" at bounding box center [791, 247] width 4 height 4
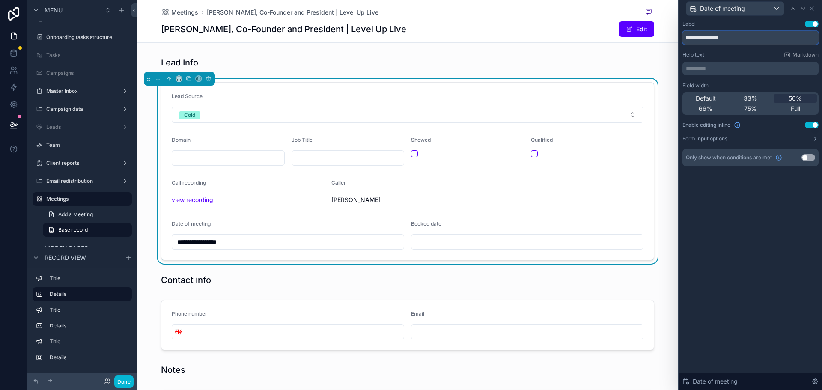
drag, startPoint x: 742, startPoint y: 42, endPoint x: 657, endPoint y: 32, distance: 86.1
click at [657, 32] on div "**********" at bounding box center [411, 195] width 822 height 390
type input "**********"
click at [810, 7] on icon at bounding box center [811, 8] width 7 height 7
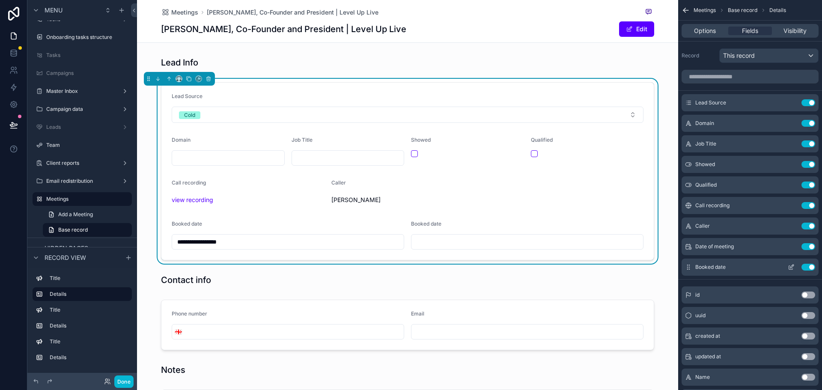
click at [789, 267] on icon "scrollable content" at bounding box center [791, 268] width 4 height 4
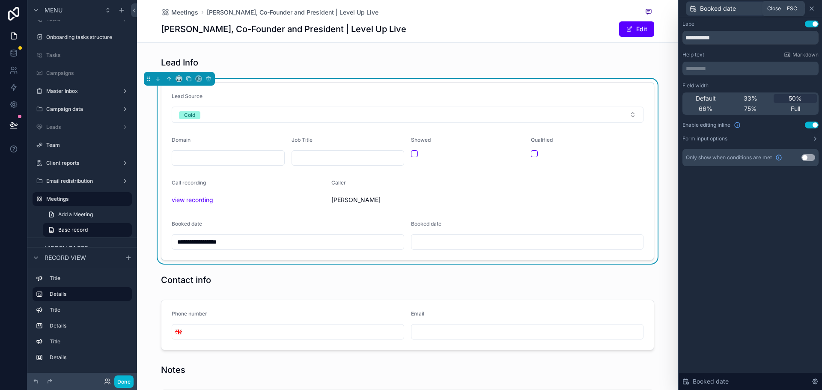
click at [810, 6] on icon at bounding box center [811, 8] width 7 height 7
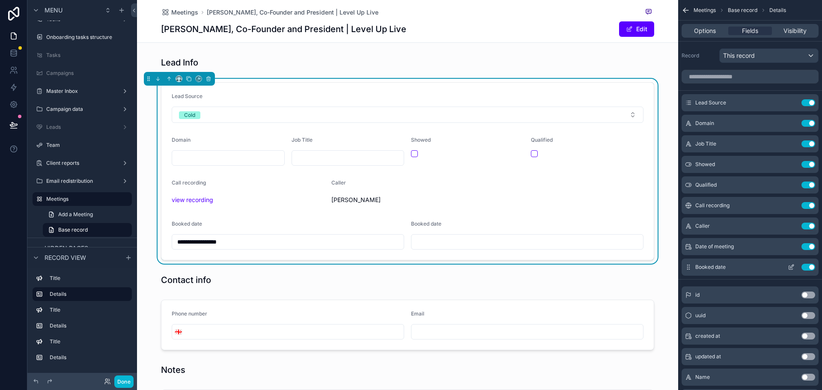
click at [789, 268] on icon "scrollable content" at bounding box center [790, 267] width 7 height 7
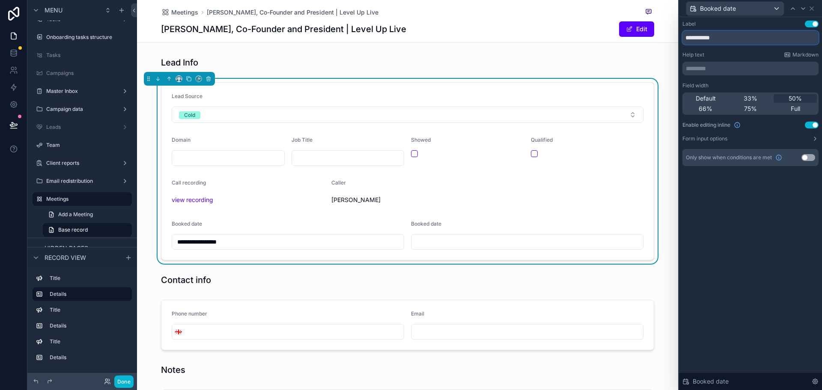
click at [733, 33] on input "**********" at bounding box center [750, 38] width 136 height 14
type input "*"
type input "**********"
click at [813, 9] on icon at bounding box center [811, 8] width 3 height 3
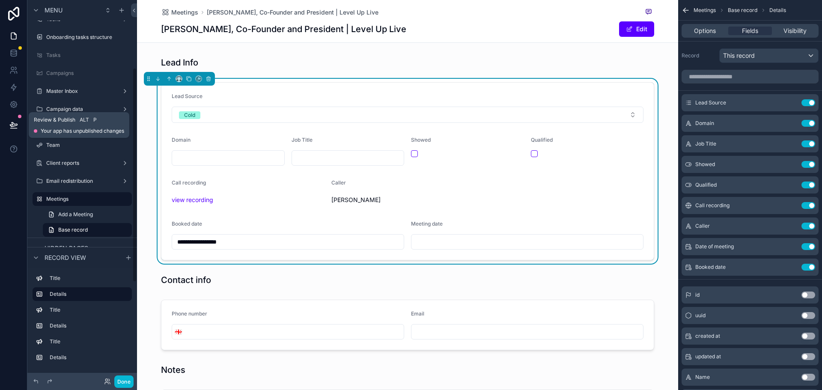
click at [10, 122] on icon at bounding box center [13, 125] width 9 height 9
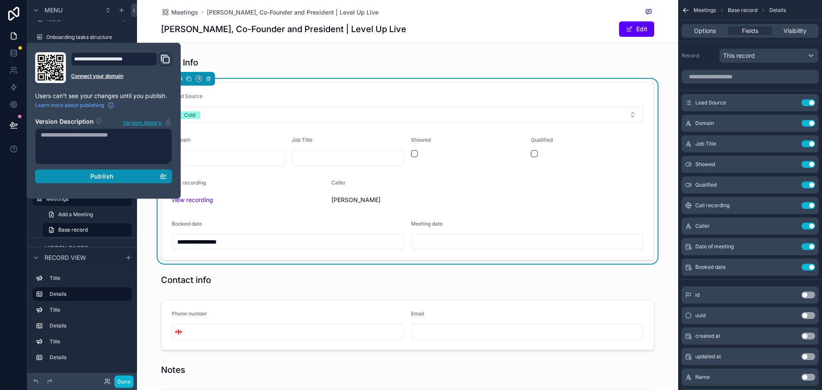
click at [135, 173] on div "Publish" at bounding box center [104, 176] width 126 height 8
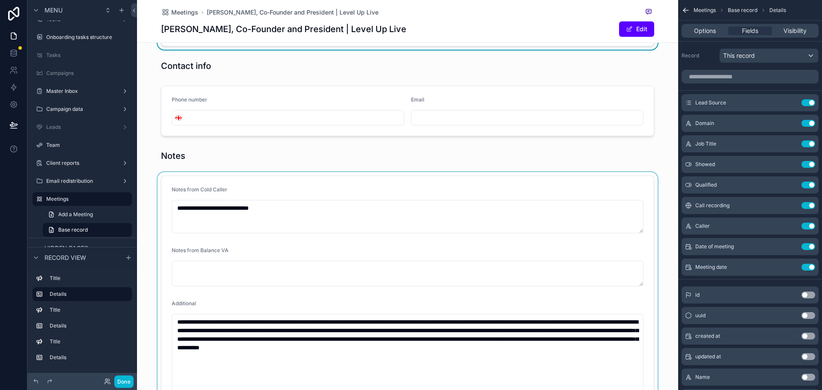
scroll to position [342, 0]
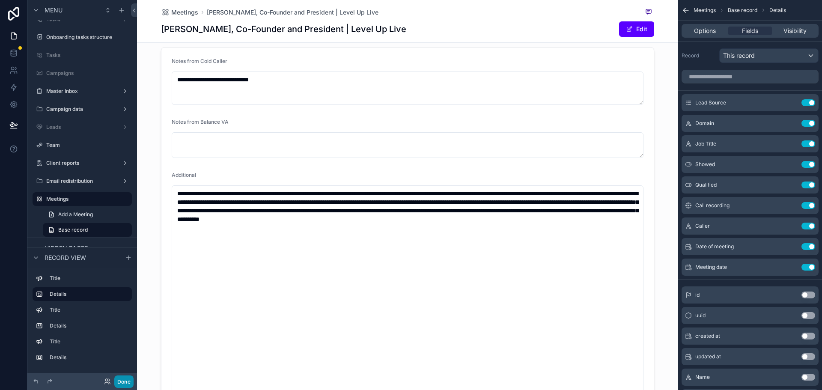
click at [122, 379] on button "Done" at bounding box center [123, 381] width 19 height 12
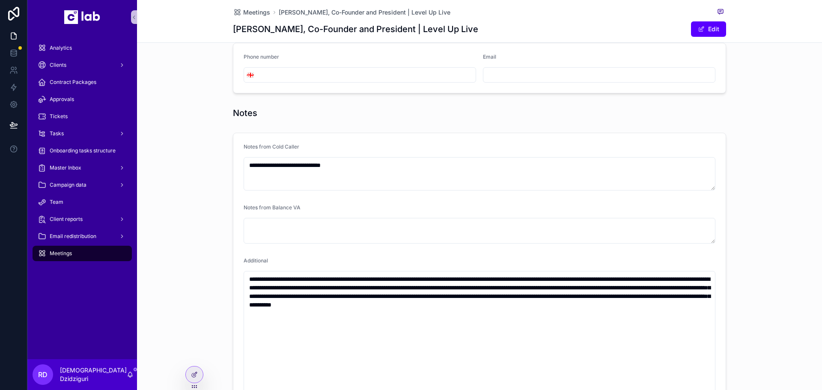
scroll to position [0, 0]
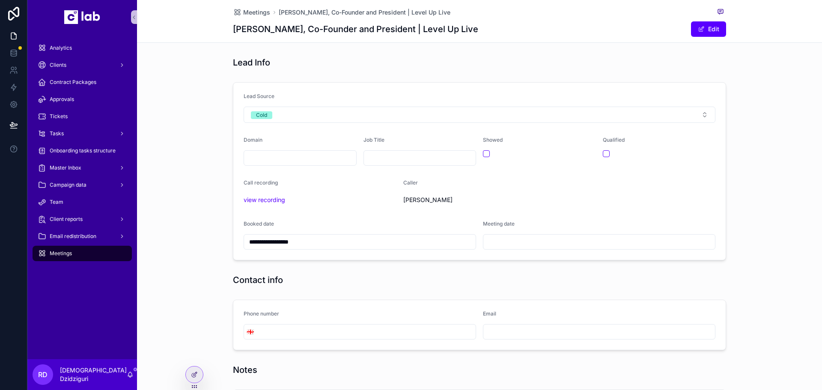
click at [389, 157] on input "scrollable content" at bounding box center [420, 158] width 112 height 12
click at [316, 156] on input "scrollable content" at bounding box center [300, 158] width 112 height 12
click at [406, 162] on input "scrollable content" at bounding box center [420, 158] width 112 height 12
click at [295, 153] on input "scrollable content" at bounding box center [300, 158] width 112 height 12
click at [254, 13] on span "Meetings" at bounding box center [256, 12] width 27 height 9
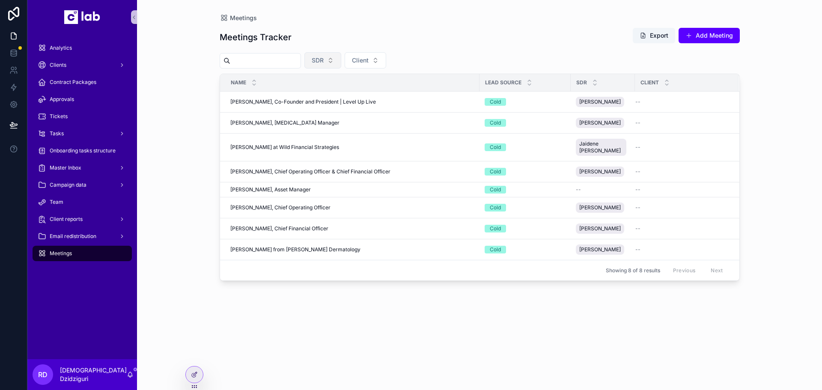
click at [341, 63] on button "SDR" at bounding box center [322, 60] width 37 height 16
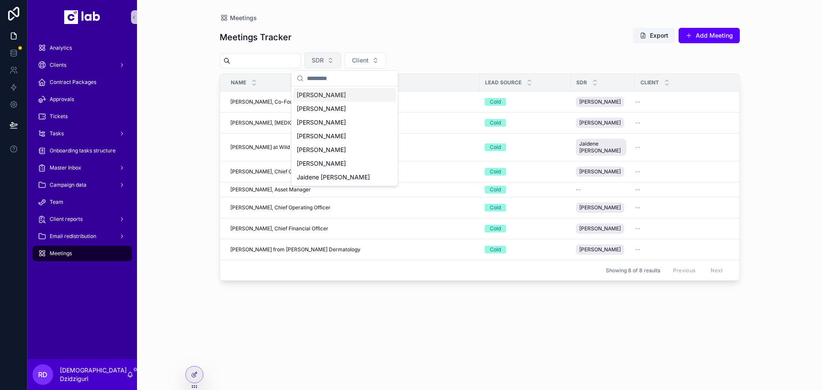
click at [341, 57] on button "SDR" at bounding box center [322, 60] width 37 height 16
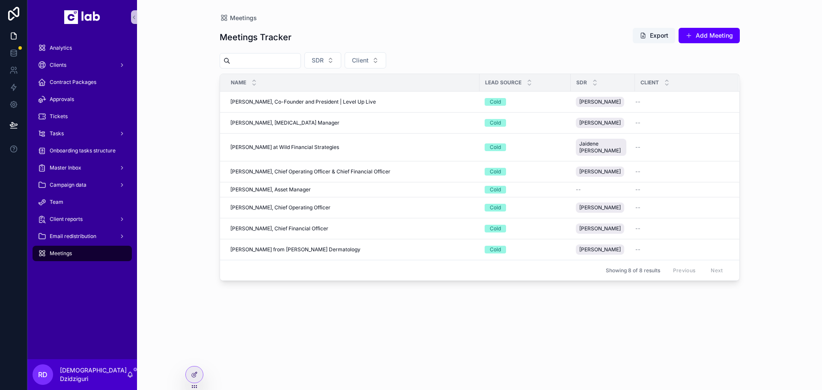
click at [429, 52] on div "Meetings Tracker Export Add Meeting SDR Client Name Lead Source SDR Client [PER…" at bounding box center [480, 200] width 520 height 357
click at [368, 61] on span "Client" at bounding box center [360, 60] width 17 height 9
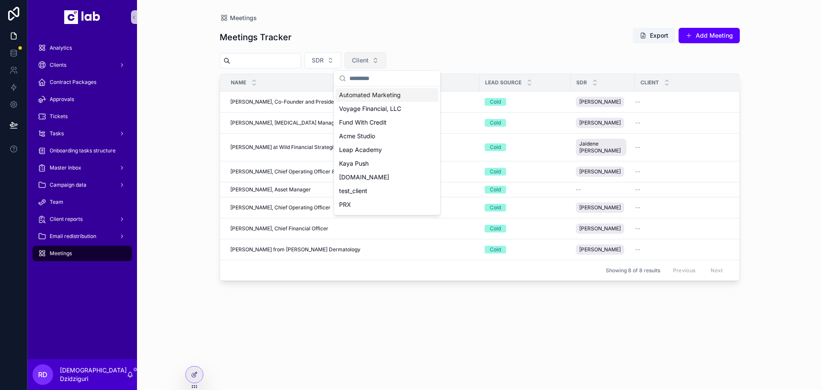
click at [368, 61] on span "Client" at bounding box center [360, 60] width 17 height 9
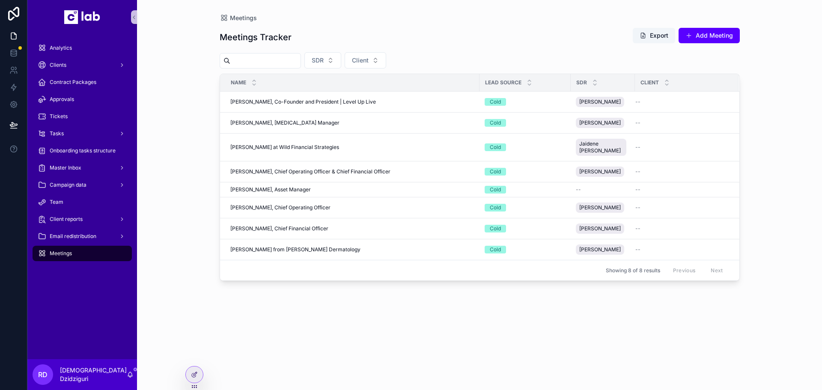
click at [181, 122] on div "Meetings Meetings Tracker Export Add Meeting SDR Client Name Lead Source SDR Cl…" at bounding box center [479, 195] width 685 height 390
click at [330, 168] on span "[PERSON_NAME], Chief Operating Officer & Chief Financial Officer" at bounding box center [310, 171] width 160 height 7
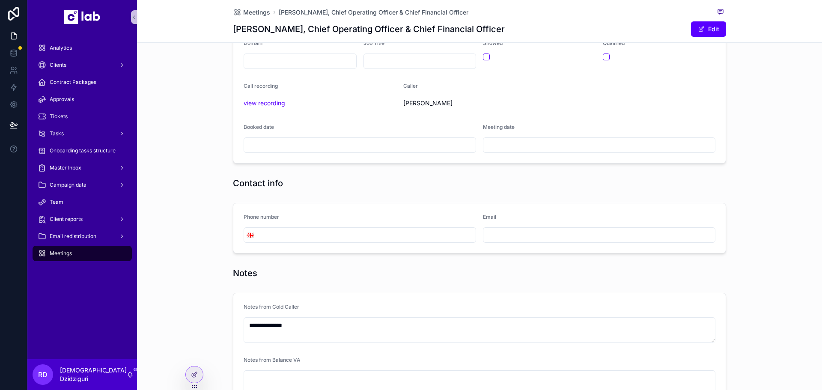
scroll to position [10, 0]
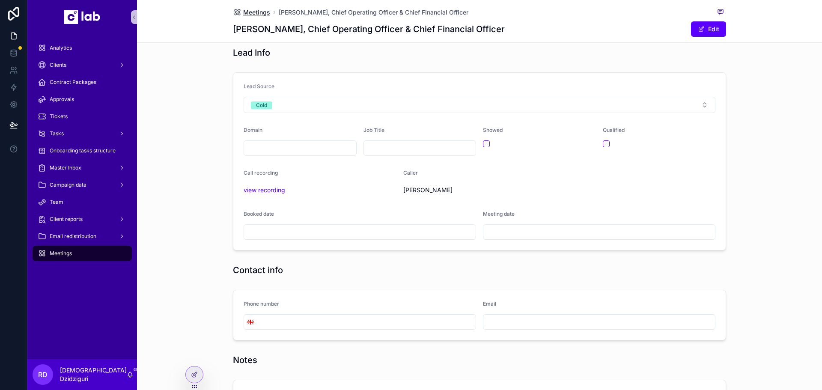
click at [257, 9] on span "Meetings" at bounding box center [256, 12] width 27 height 9
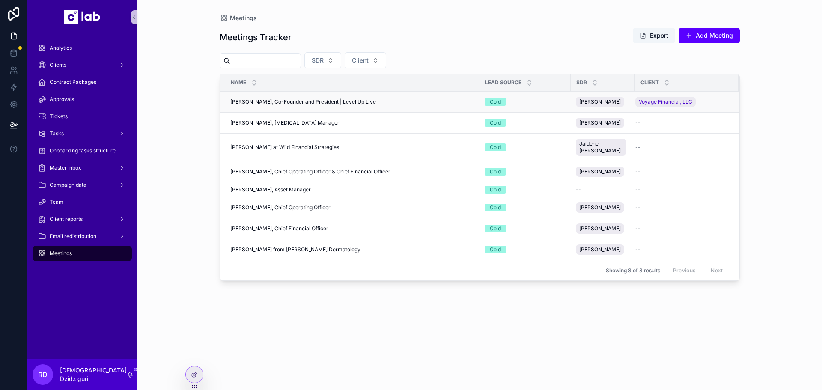
click at [332, 99] on span "[PERSON_NAME], Co-Founder and President | Level Up Live" at bounding box center [302, 101] width 145 height 7
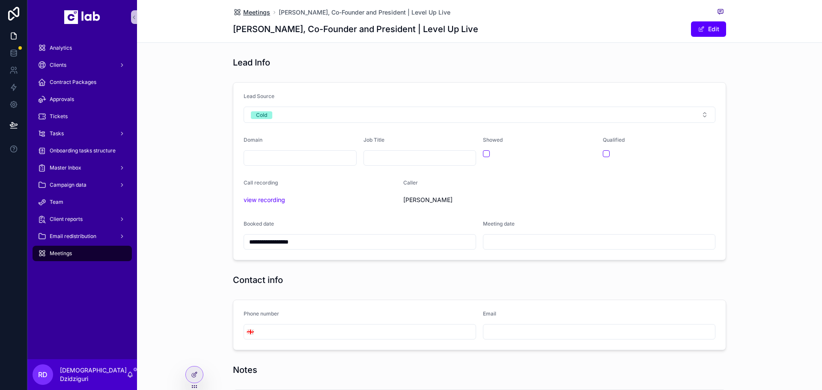
click at [257, 13] on span "Meetings" at bounding box center [256, 12] width 27 height 9
